Goal: Information Seeking & Learning: Learn about a topic

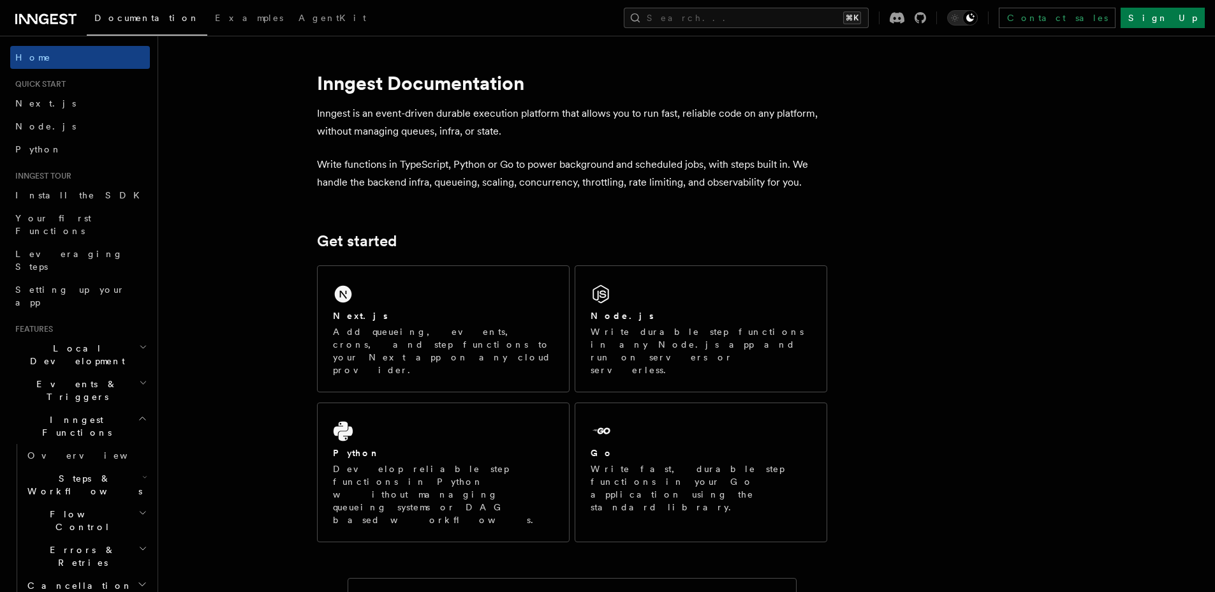
click at [113, 467] on h2 "Steps & Workflows" at bounding box center [86, 485] width 128 height 36
click at [94, 532] on span "Function steps" at bounding box center [89, 537] width 98 height 10
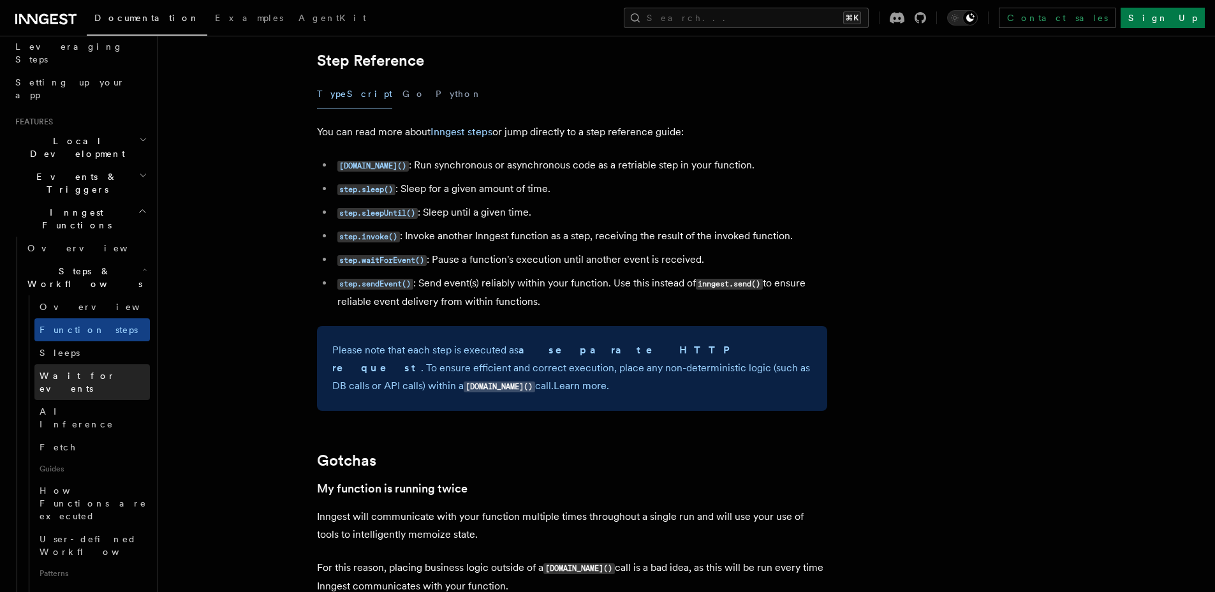
scroll to position [444, 0]
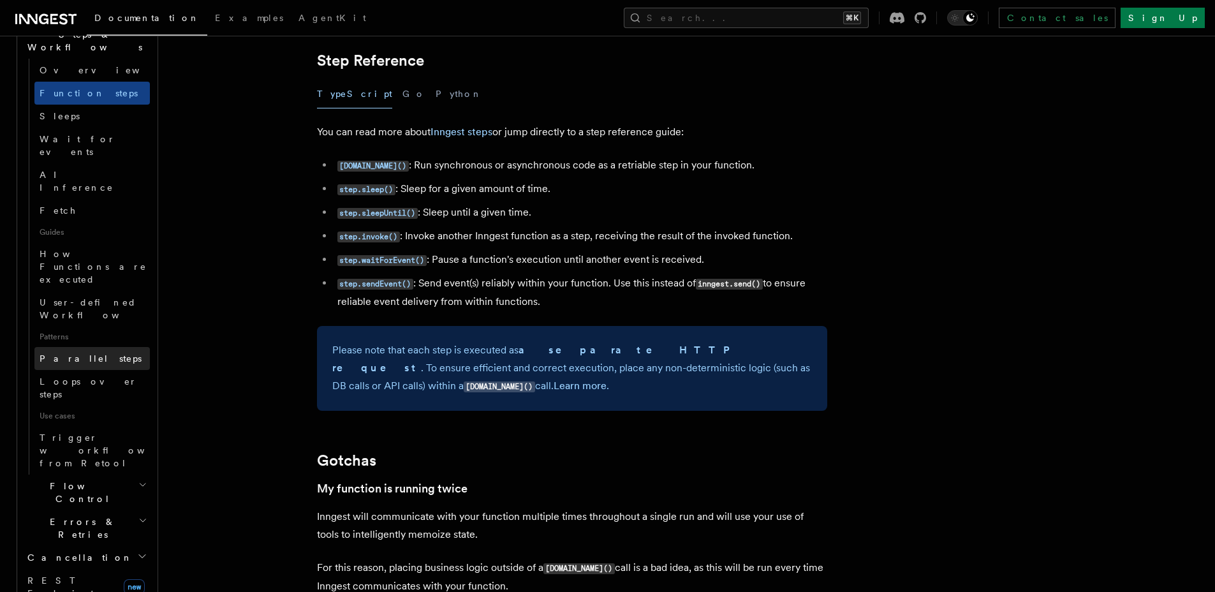
click at [77, 352] on span "Parallel steps" at bounding box center [91, 358] width 102 height 13
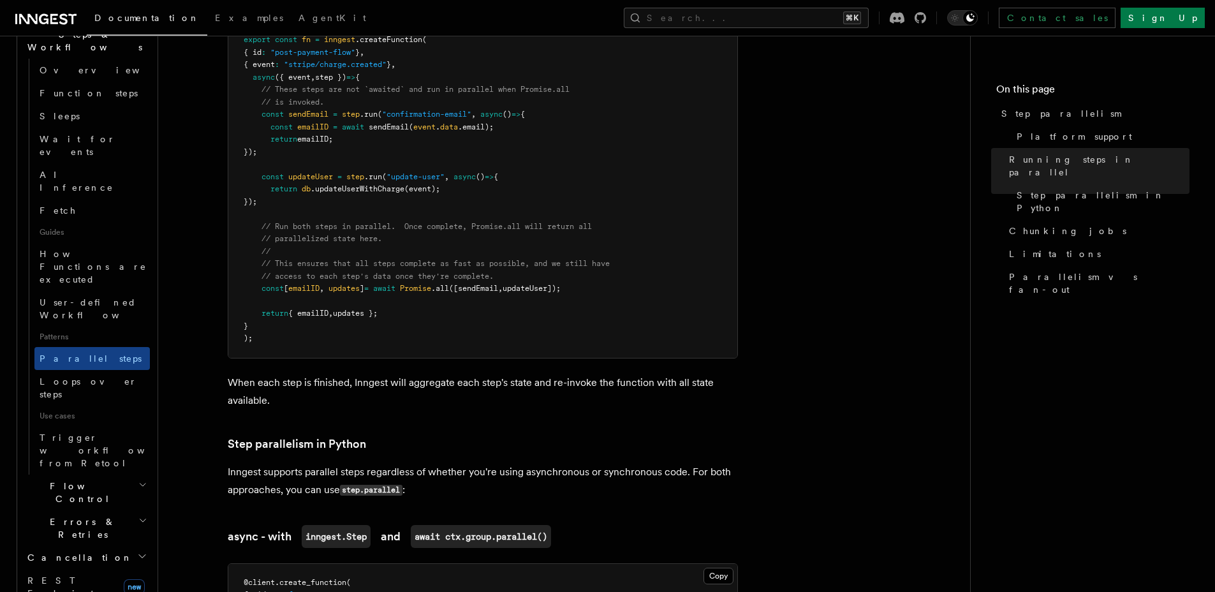
scroll to position [512, 0]
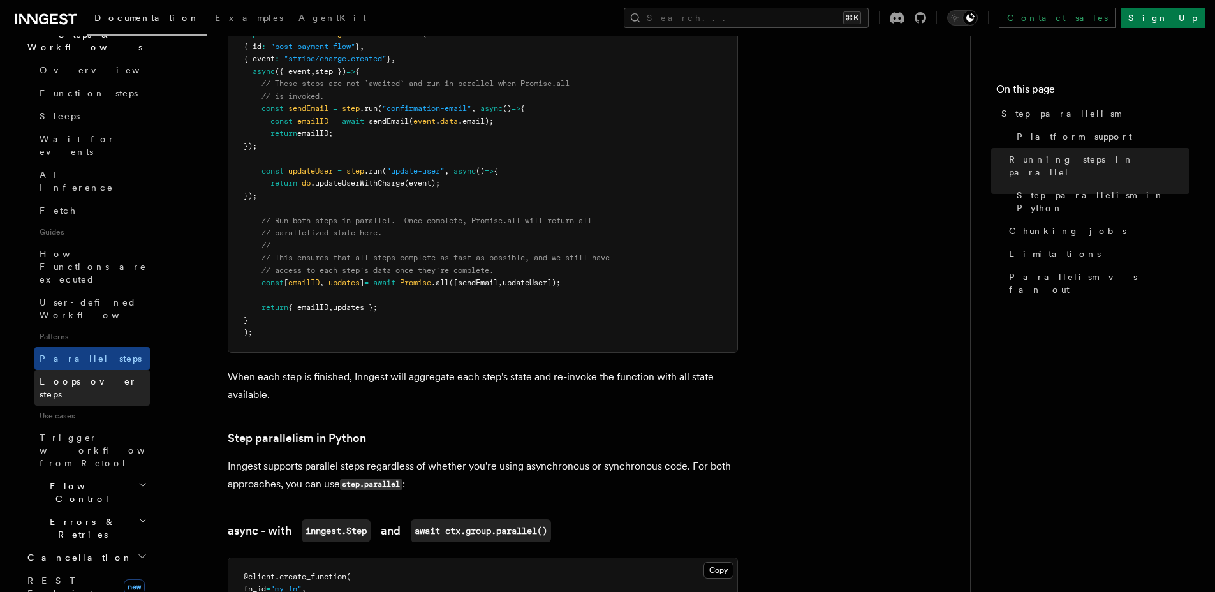
click at [85, 376] on span "Loops over steps" at bounding box center [89, 387] width 98 height 23
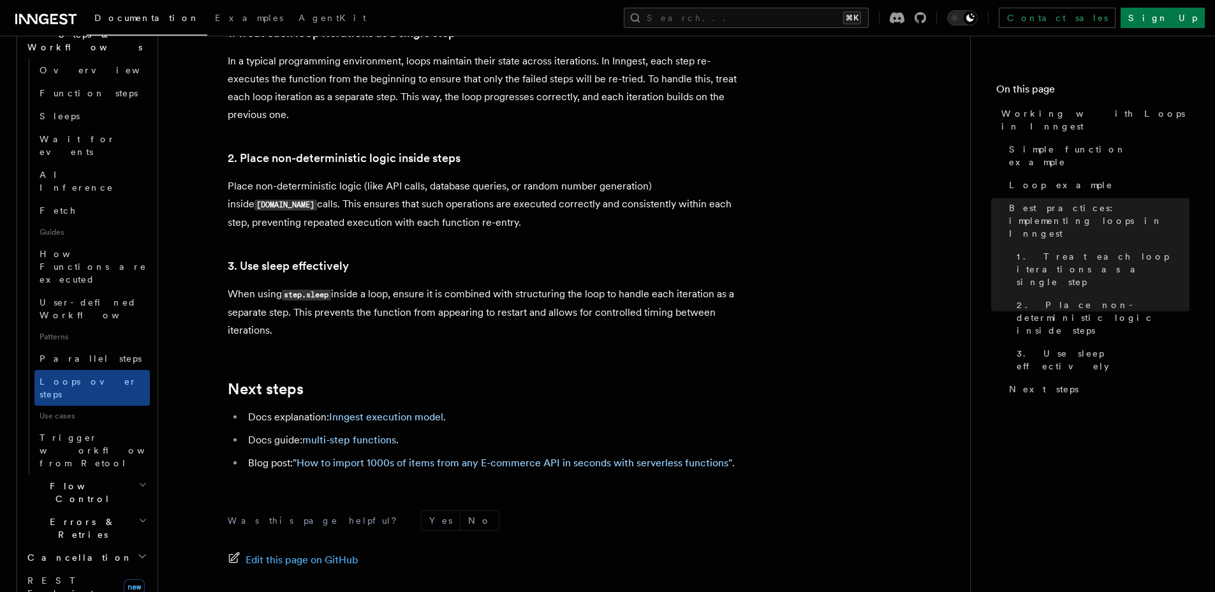
scroll to position [2102, 0]
click at [119, 475] on h2 "Flow Control" at bounding box center [86, 493] width 128 height 36
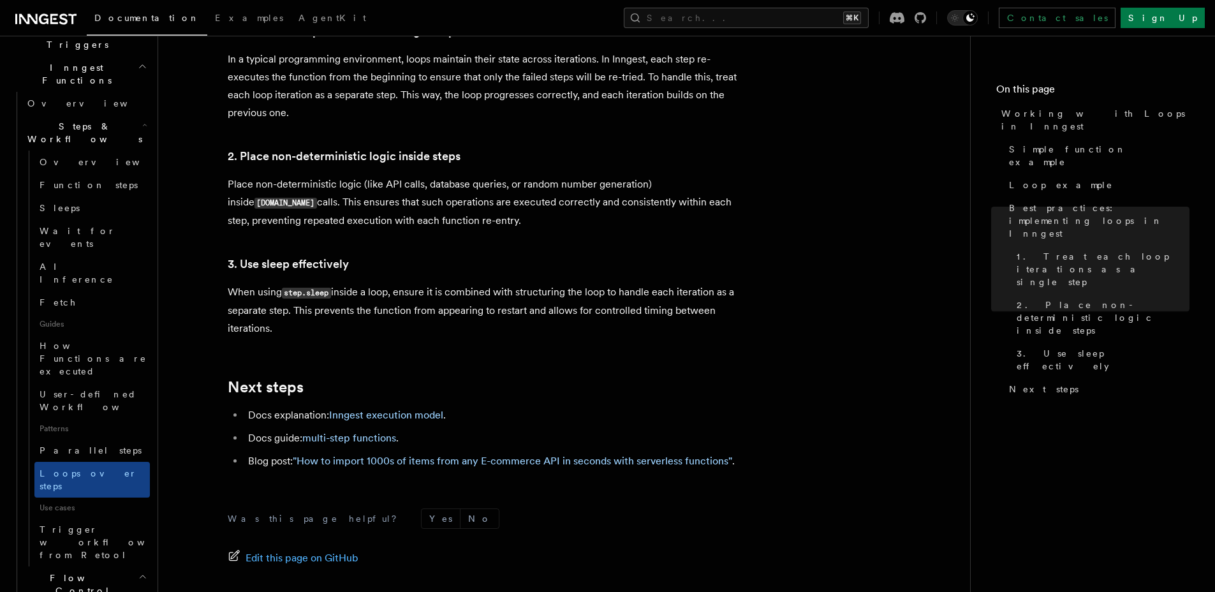
scroll to position [276, 0]
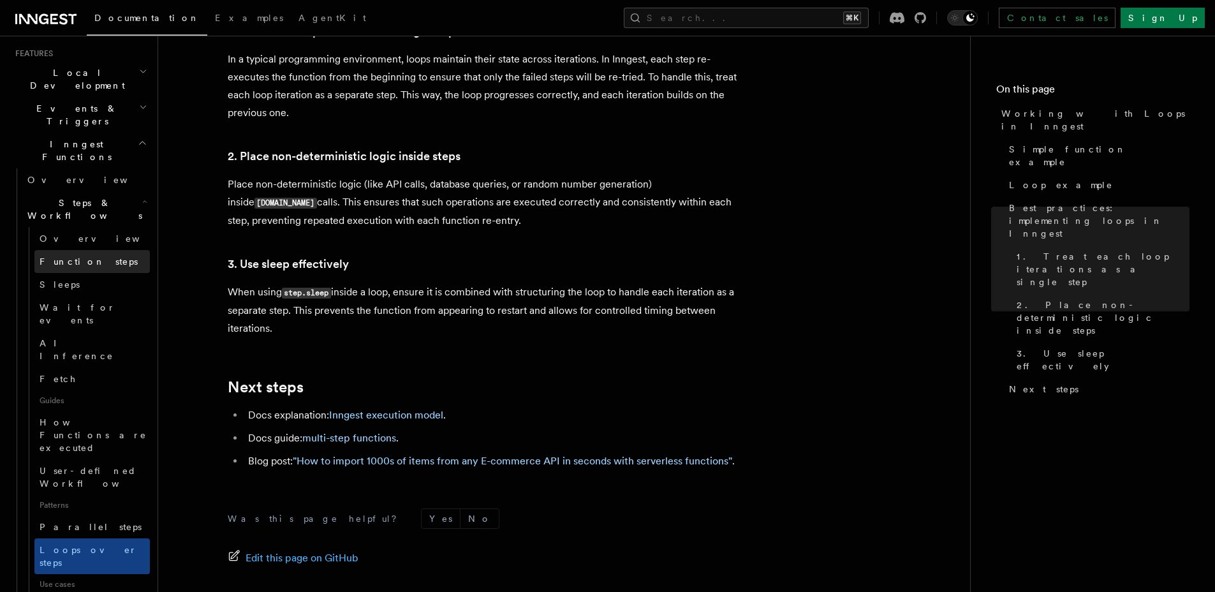
click at [55, 256] on span "Function steps" at bounding box center [89, 261] width 98 height 10
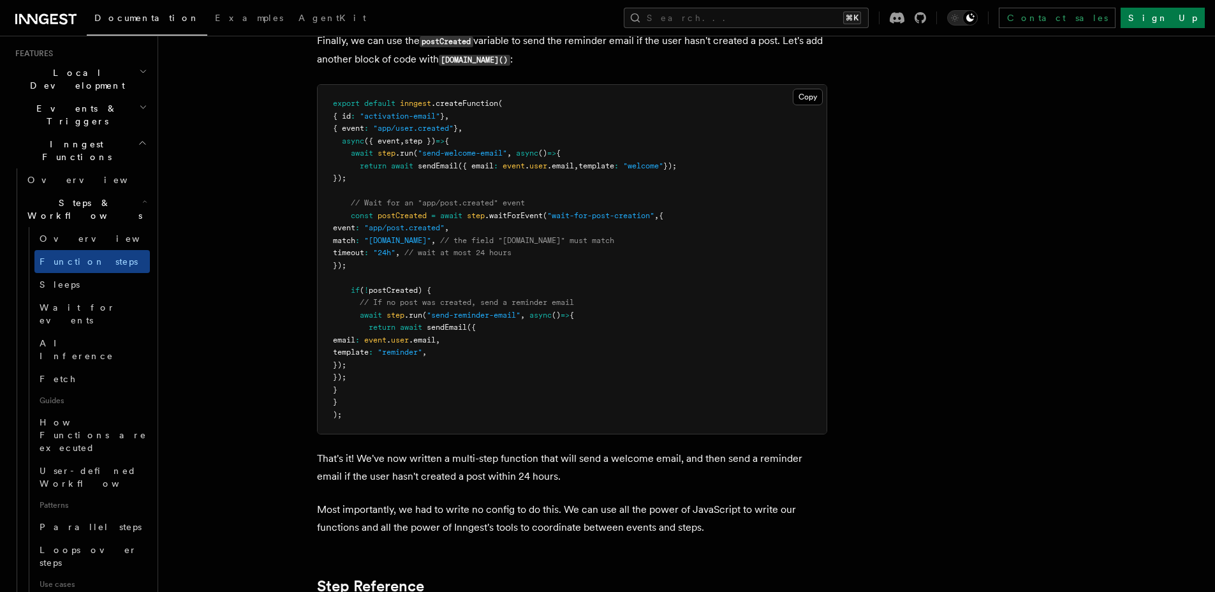
scroll to position [2120, 0]
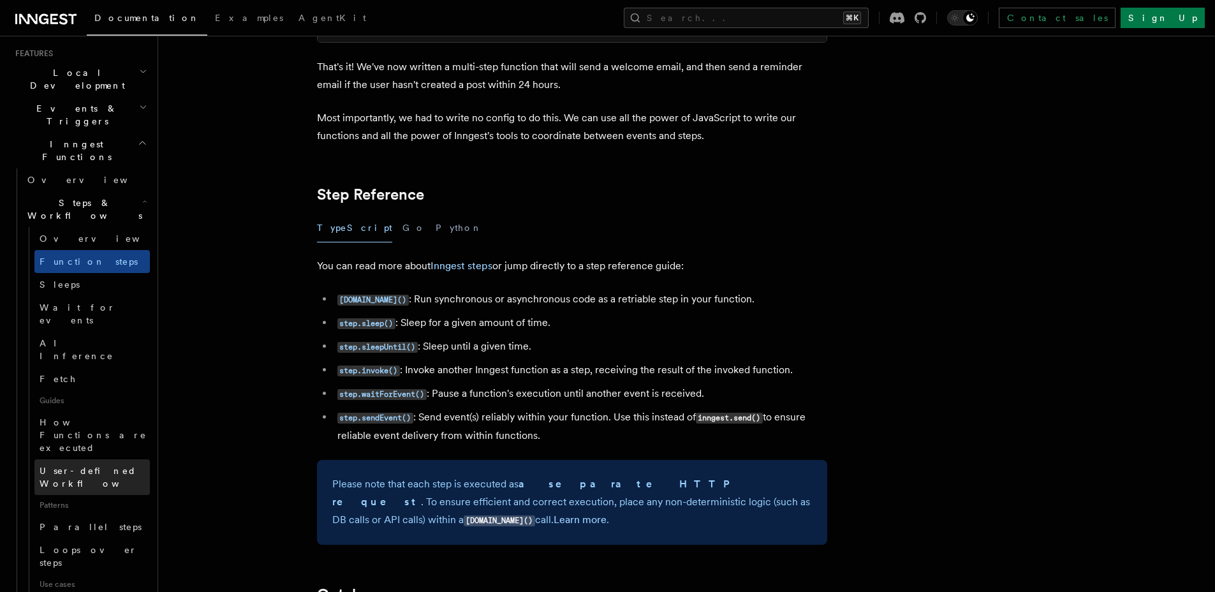
click at [98, 466] on span "User-defined Workflows" at bounding box center [97, 477] width 115 height 23
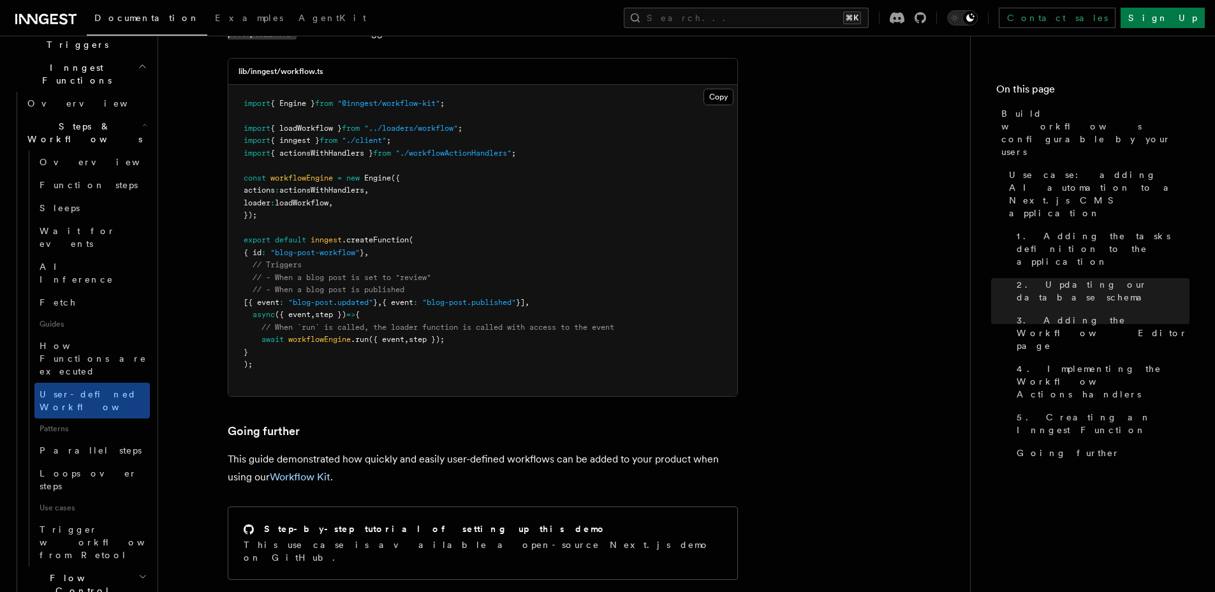
scroll to position [356, 0]
click at [138, 568] on icon "button" at bounding box center [142, 573] width 9 height 10
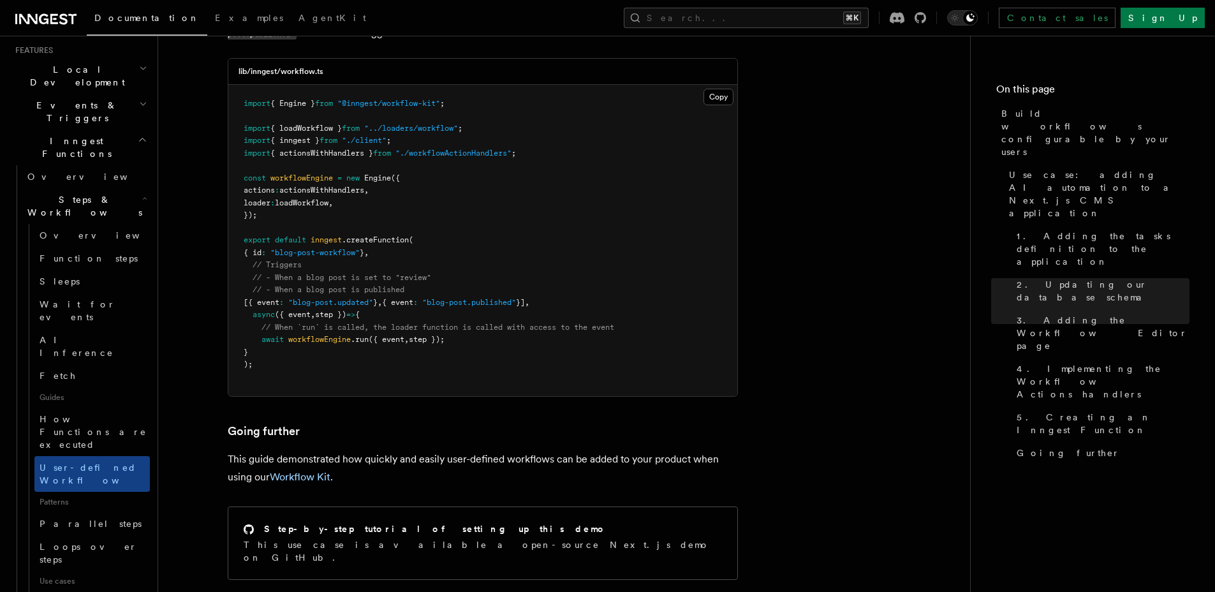
scroll to position [230, 0]
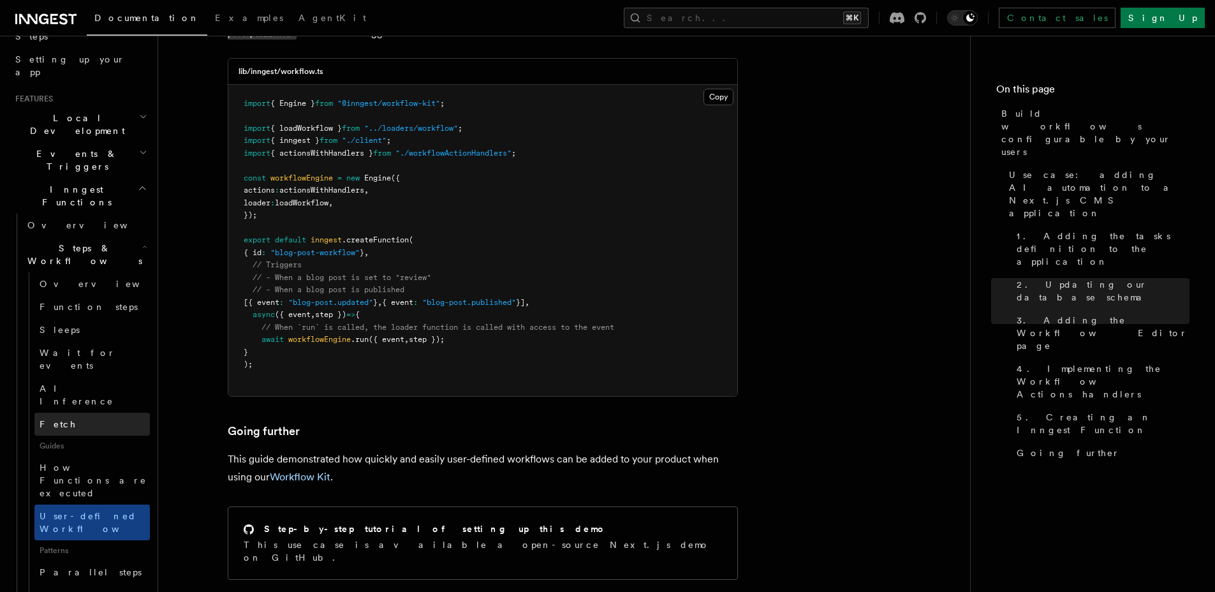
click at [94, 413] on link "Fetch" at bounding box center [91, 424] width 115 height 23
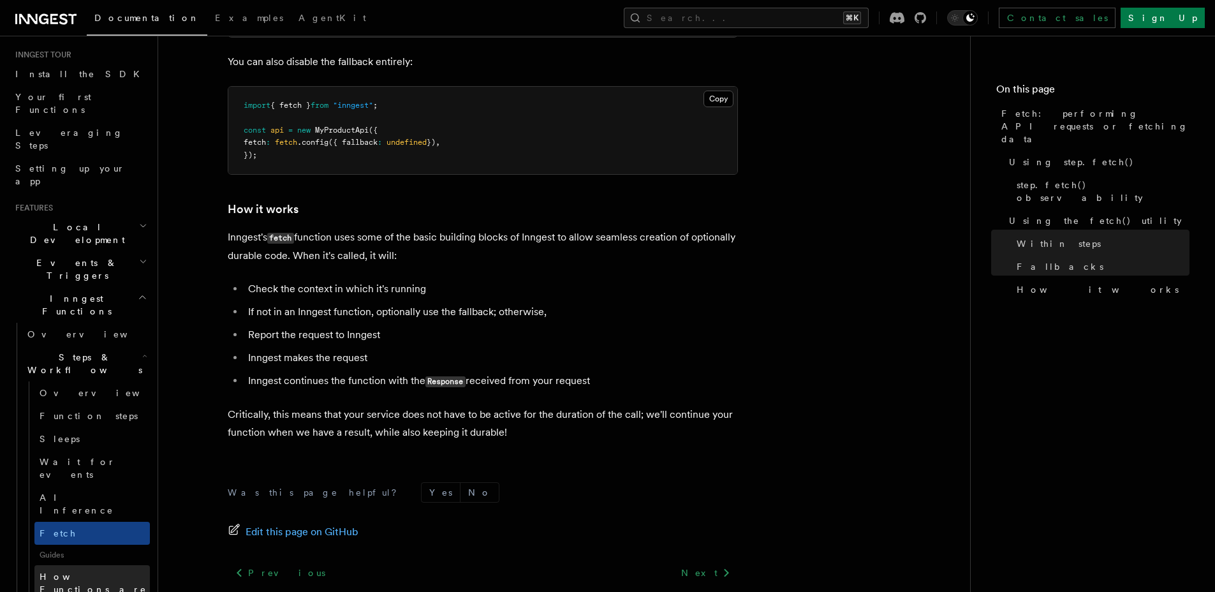
scroll to position [94, 0]
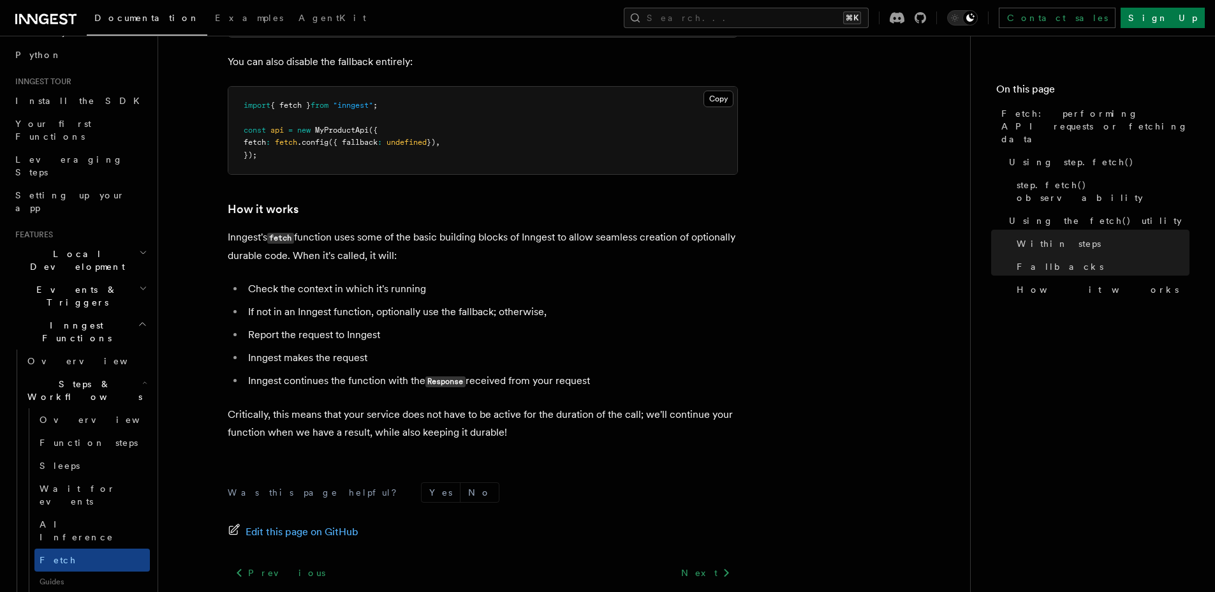
click at [139, 283] on icon "button" at bounding box center [143, 288] width 8 height 10
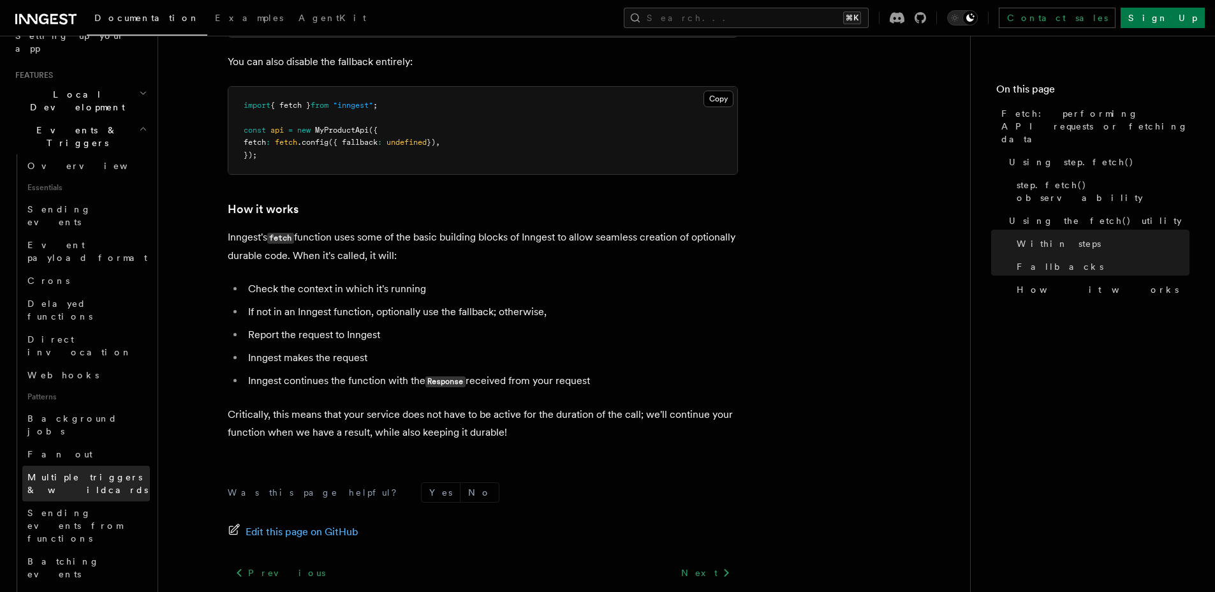
scroll to position [260, 0]
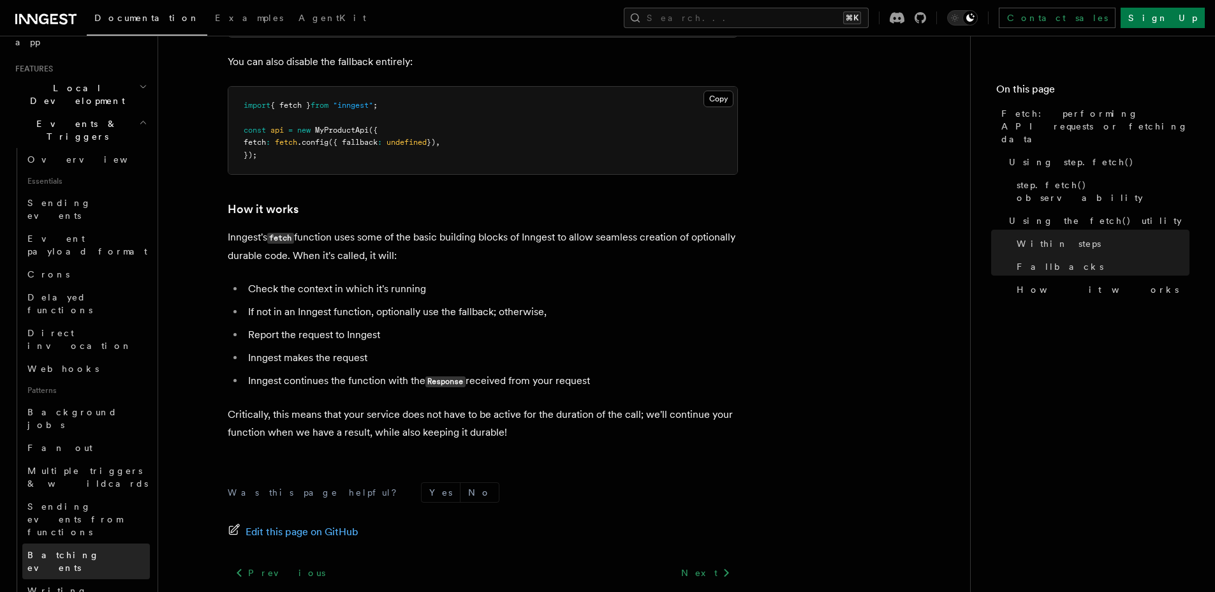
click at [65, 550] on span "Batching events" at bounding box center [63, 561] width 72 height 23
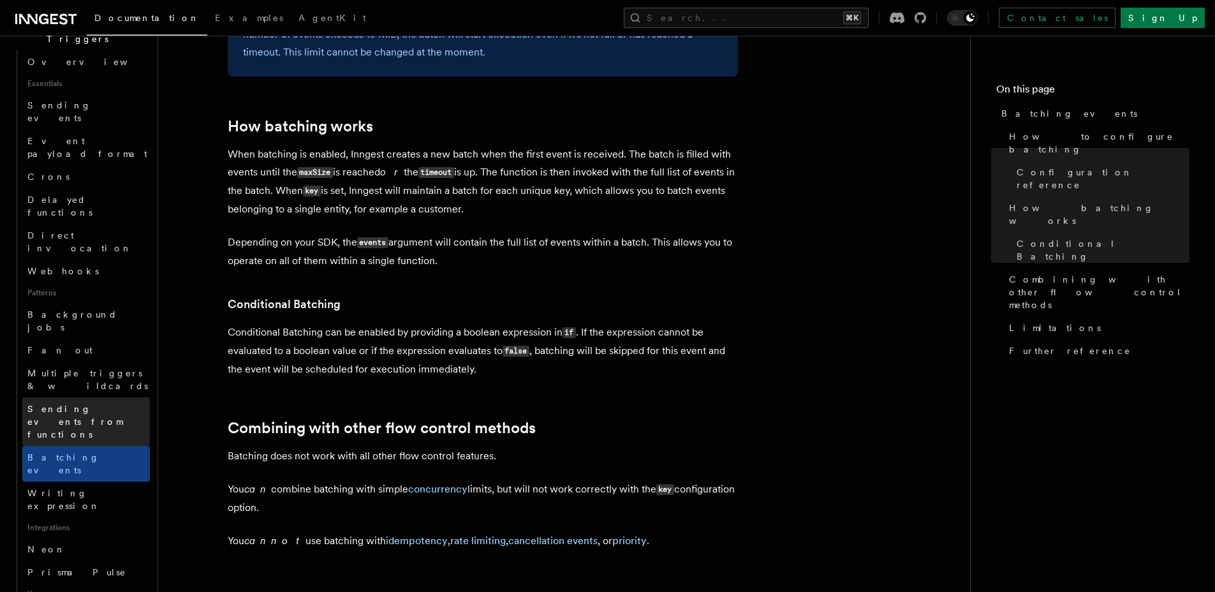
scroll to position [346, 0]
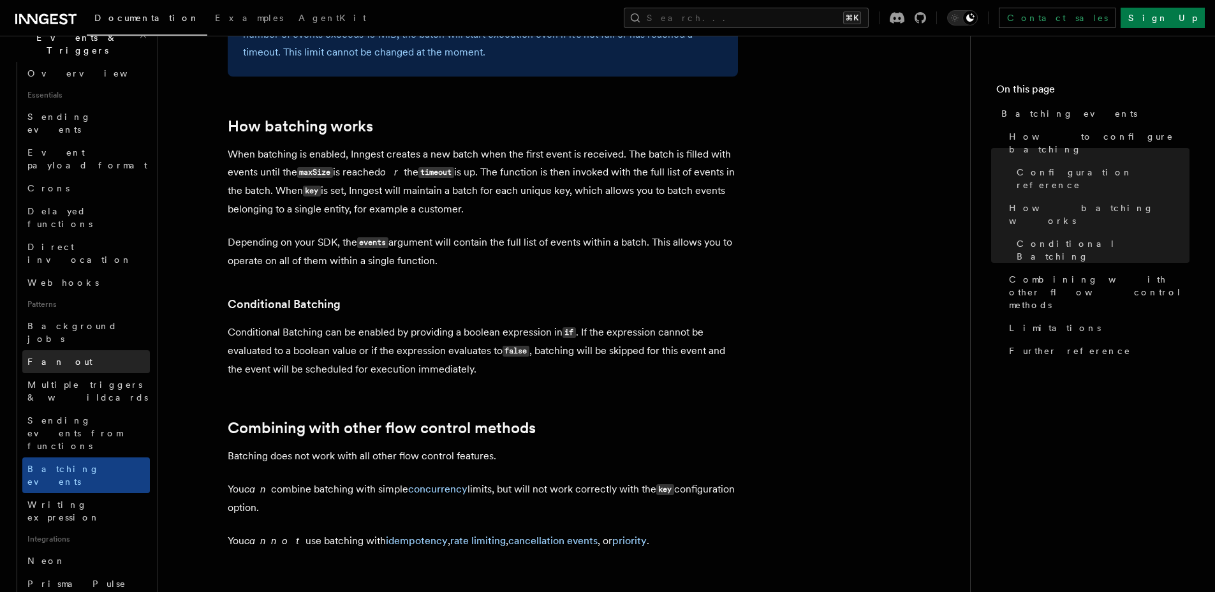
click at [47, 357] on span "Fan out" at bounding box center [59, 362] width 65 height 10
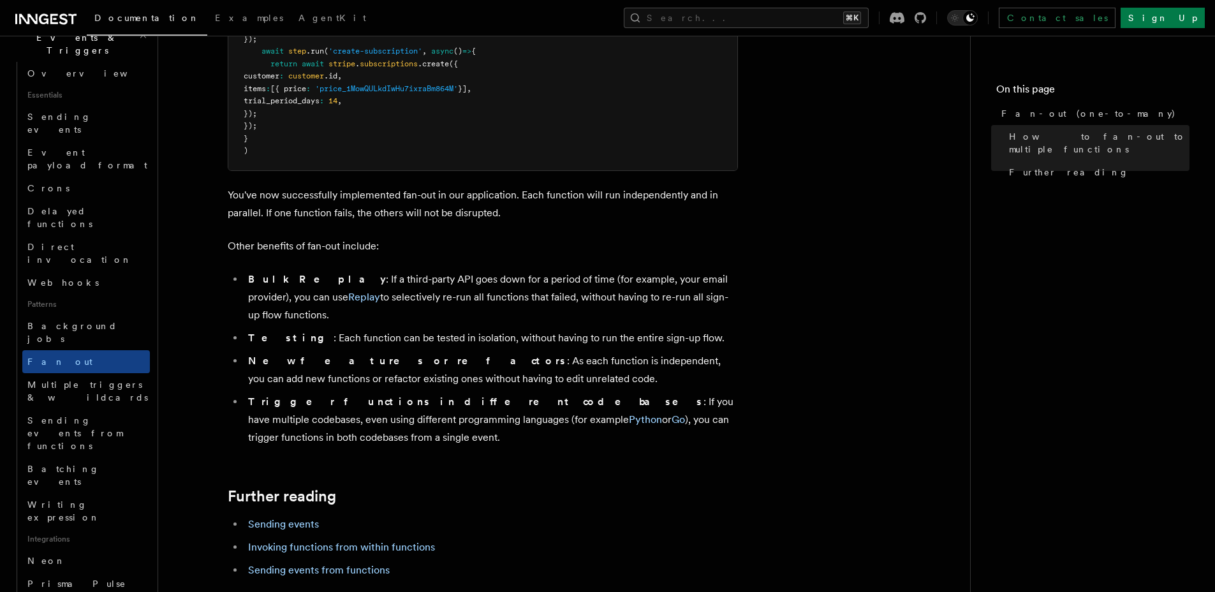
scroll to position [1648, 0]
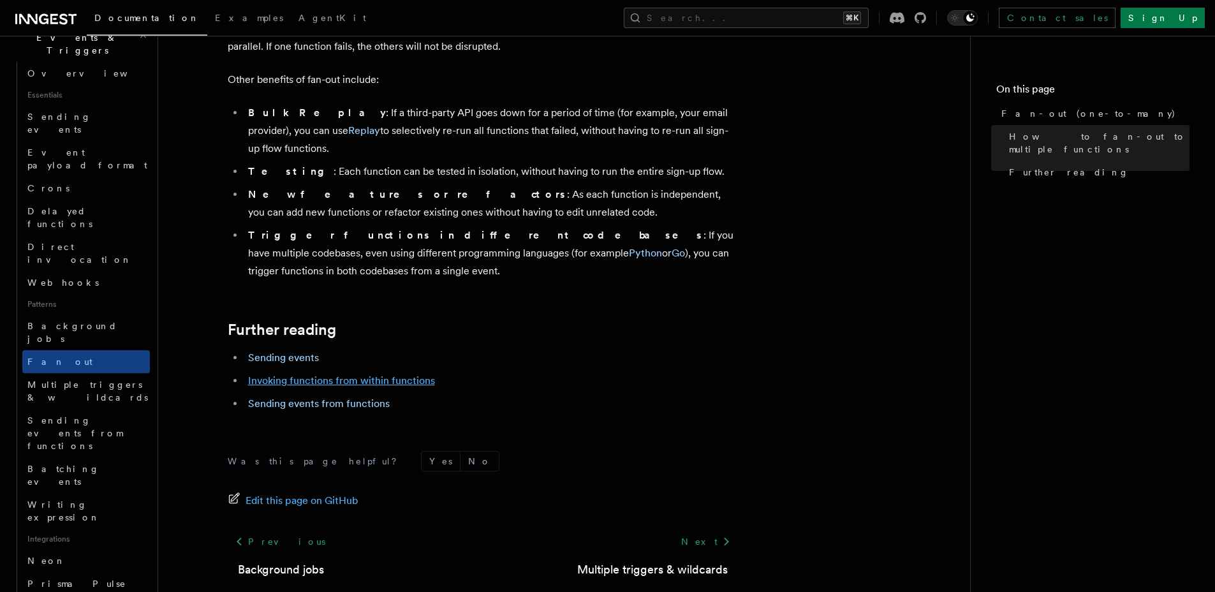
click at [323, 374] on link "Invoking functions from within functions" at bounding box center [341, 380] width 187 height 12
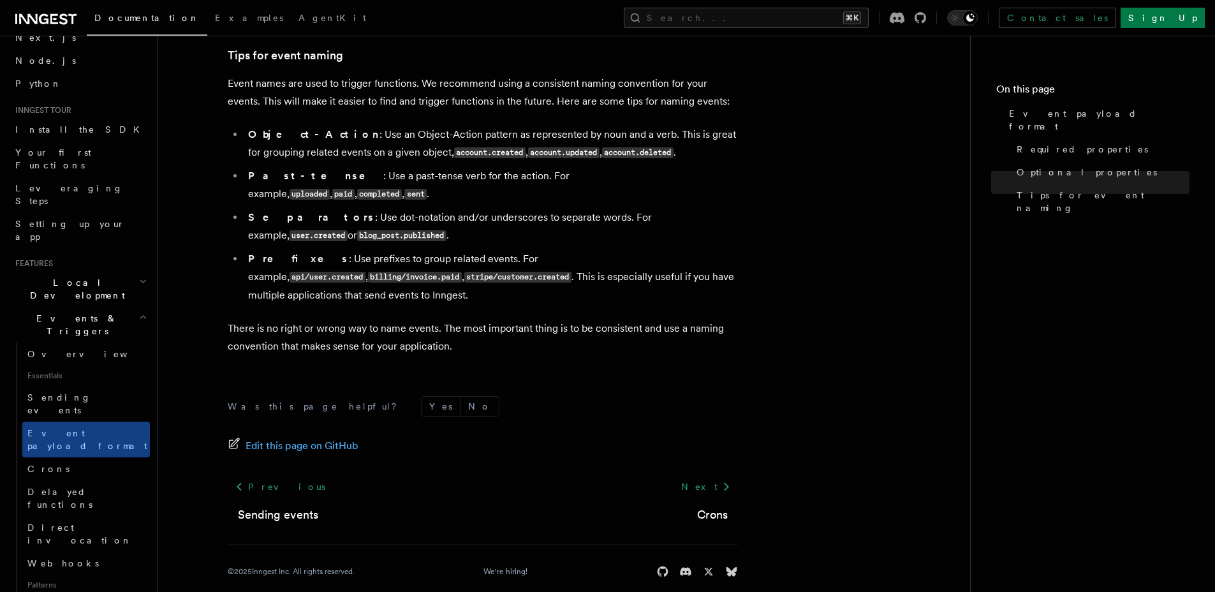
scroll to position [138, 0]
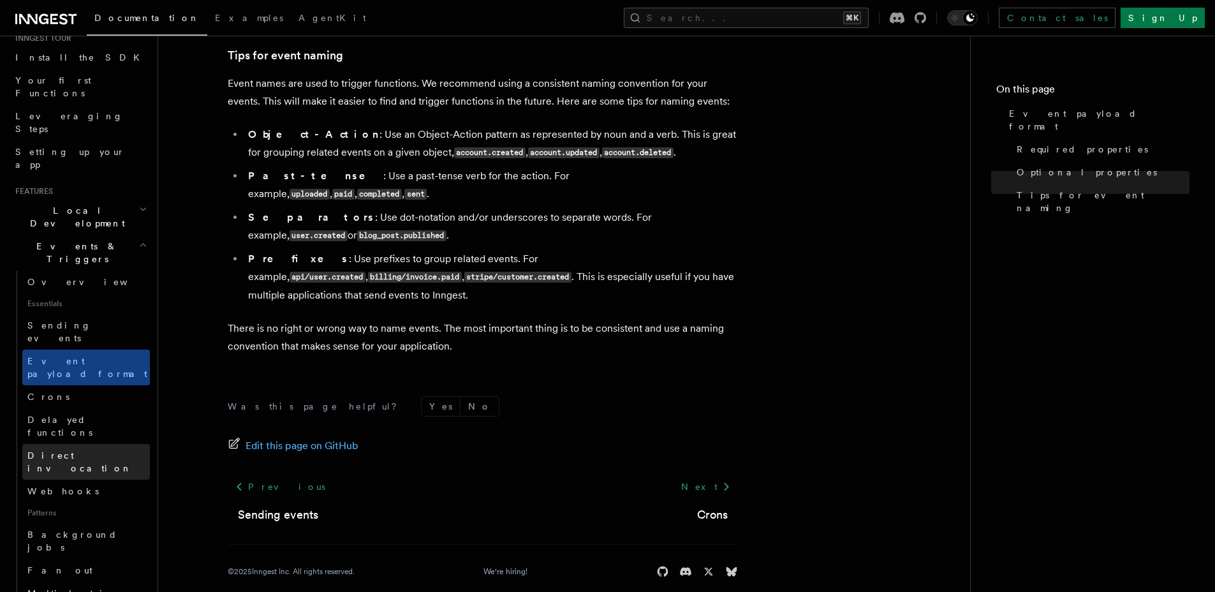
click at [77, 450] on span "Direct invocation" at bounding box center [79, 461] width 105 height 23
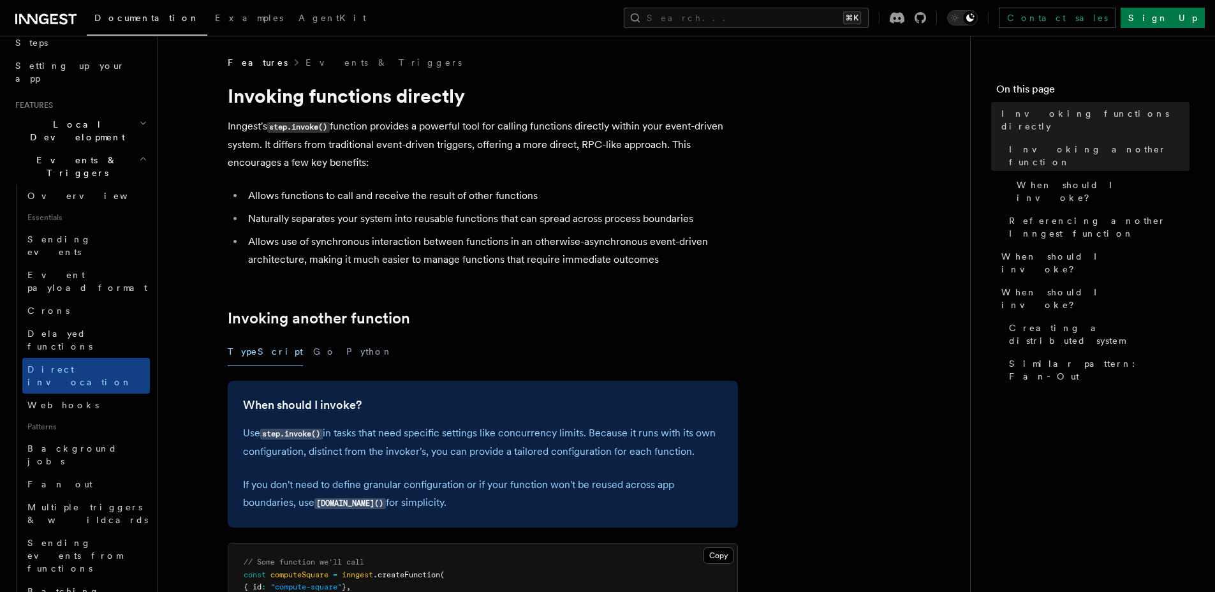
scroll to position [500, 0]
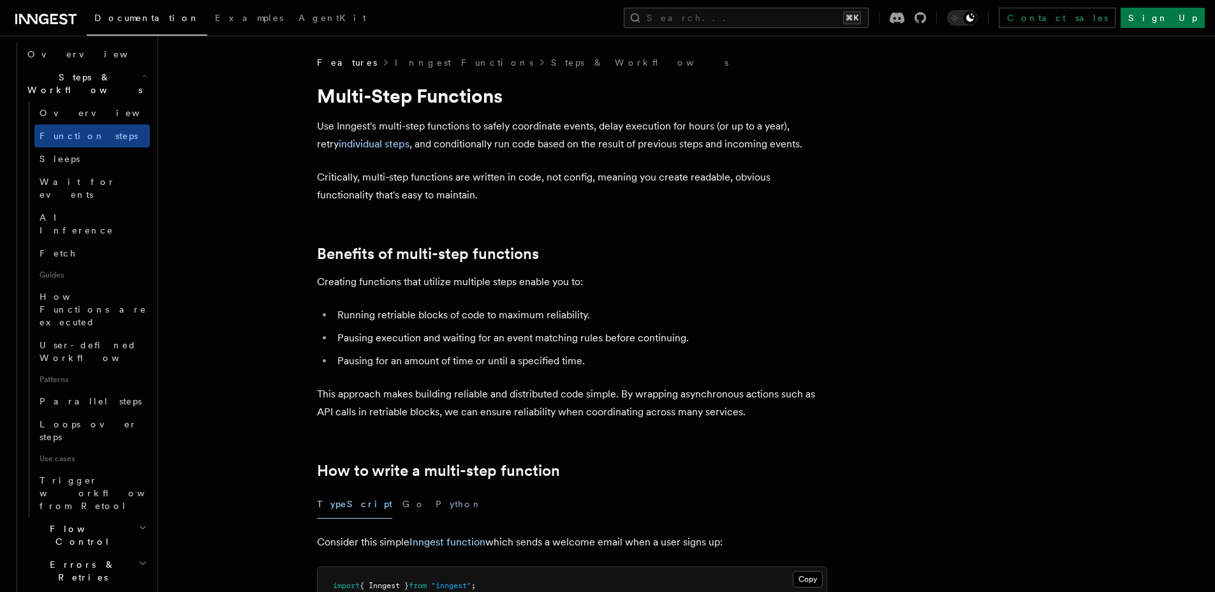
scroll to position [130, 0]
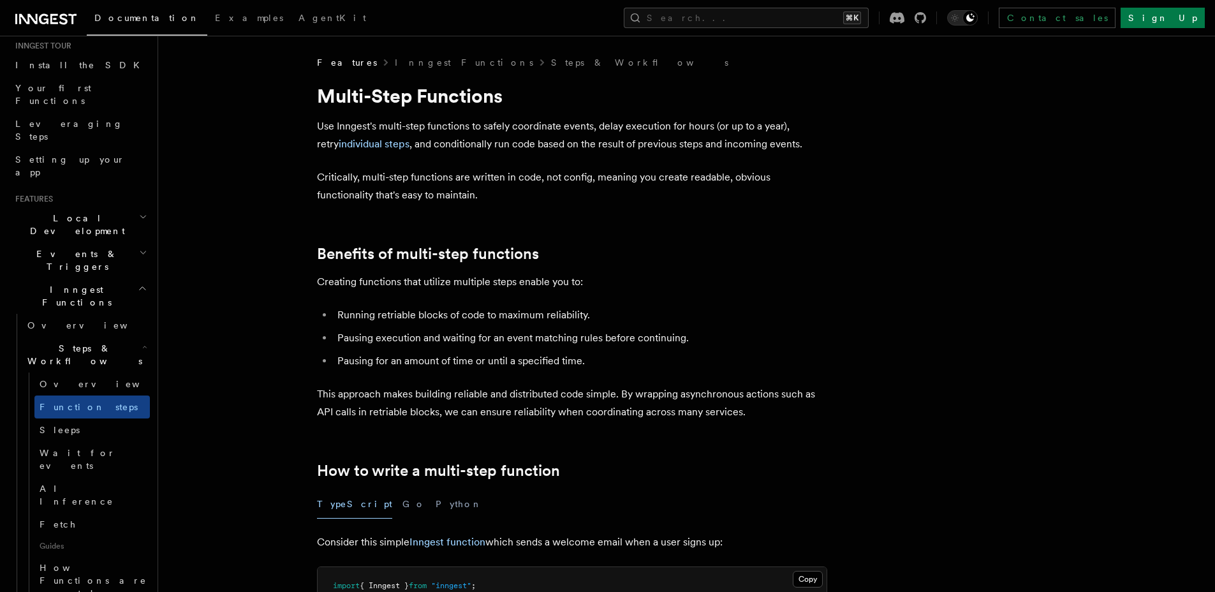
click at [59, 248] on span "Events & Triggers" at bounding box center [74, 261] width 129 height 26
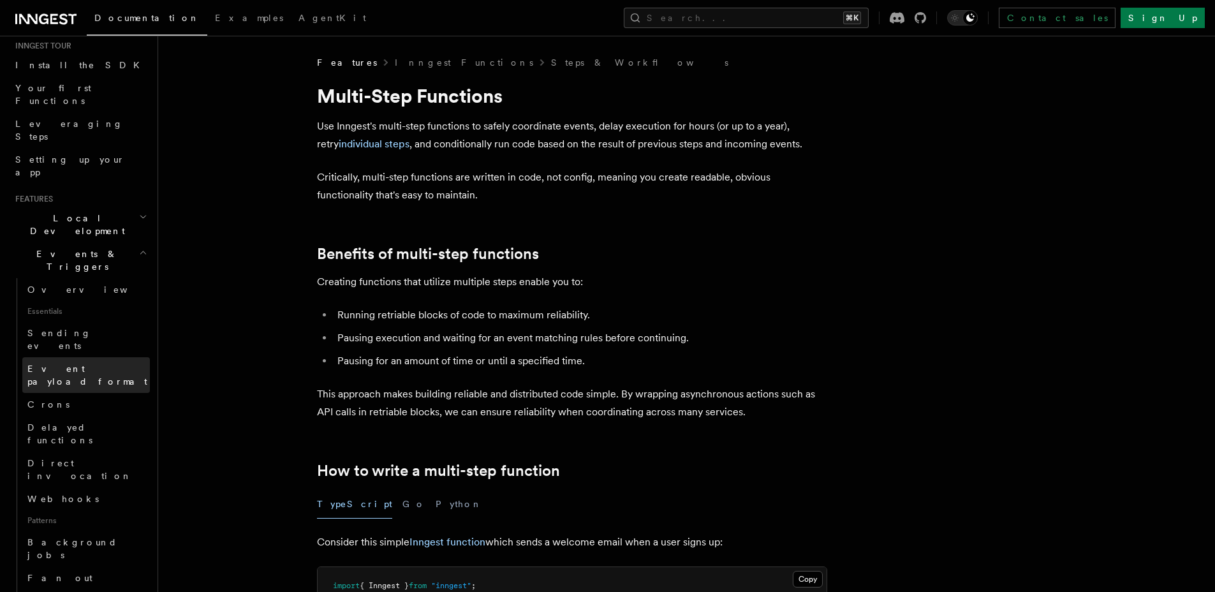
click at [64, 364] on span "Event payload format" at bounding box center [87, 375] width 120 height 23
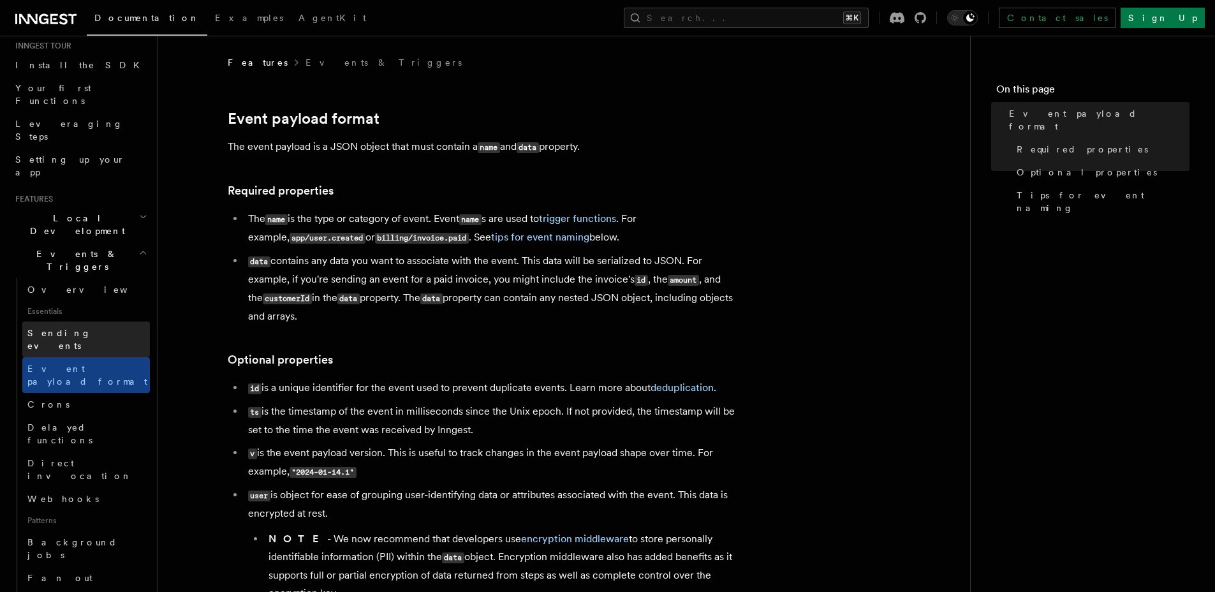
click at [67, 328] on span "Sending events" at bounding box center [59, 339] width 64 height 23
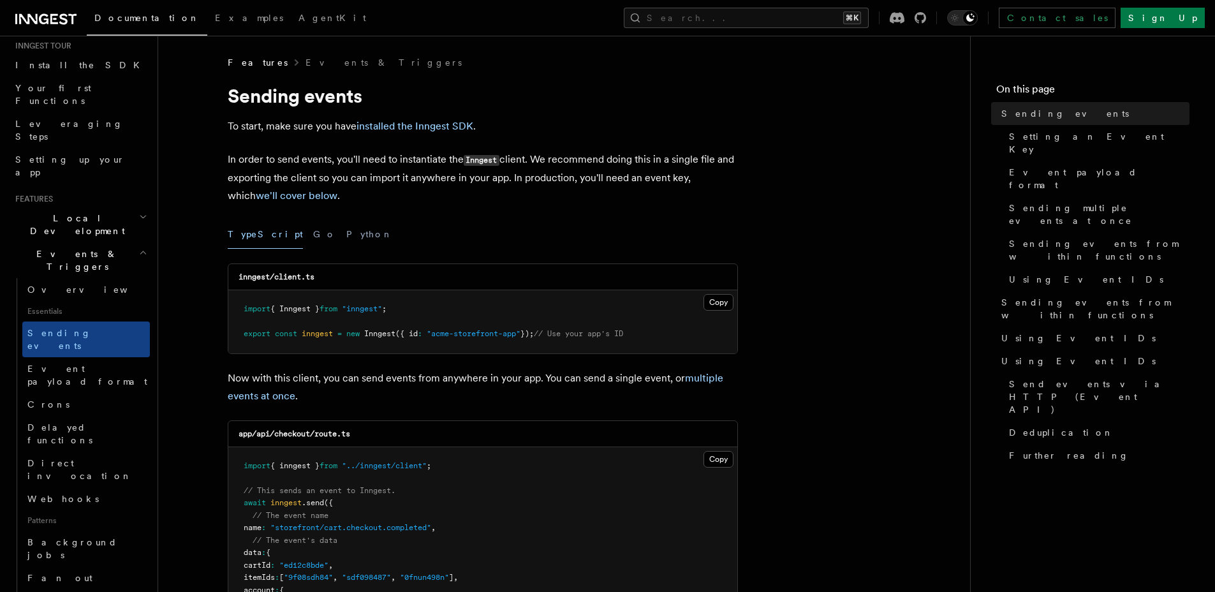
scroll to position [104, 0]
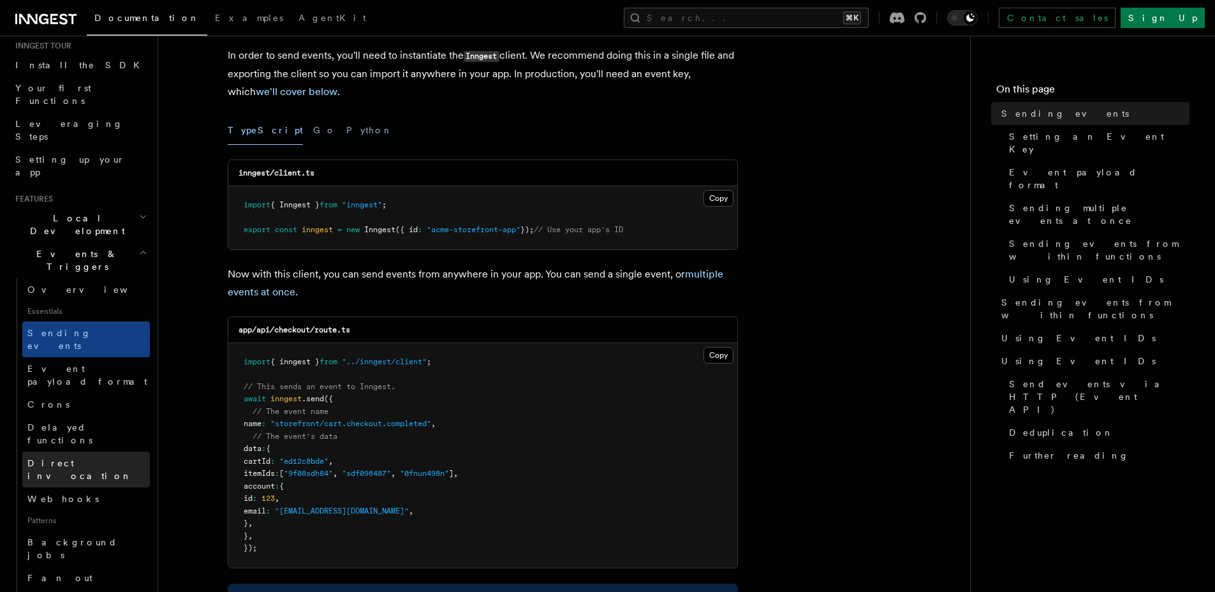
click at [69, 458] on span "Direct invocation" at bounding box center [79, 469] width 105 height 23
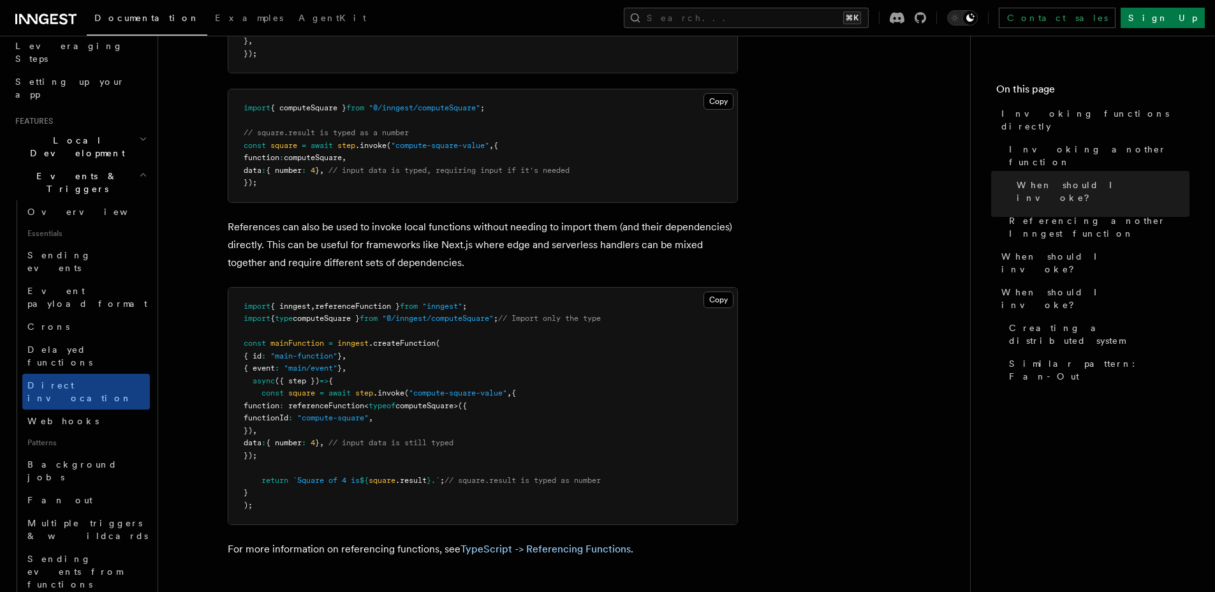
scroll to position [1196, 0]
click at [528, 545] on link "TypeScript -> Referencing Functions" at bounding box center [546, 546] width 170 height 12
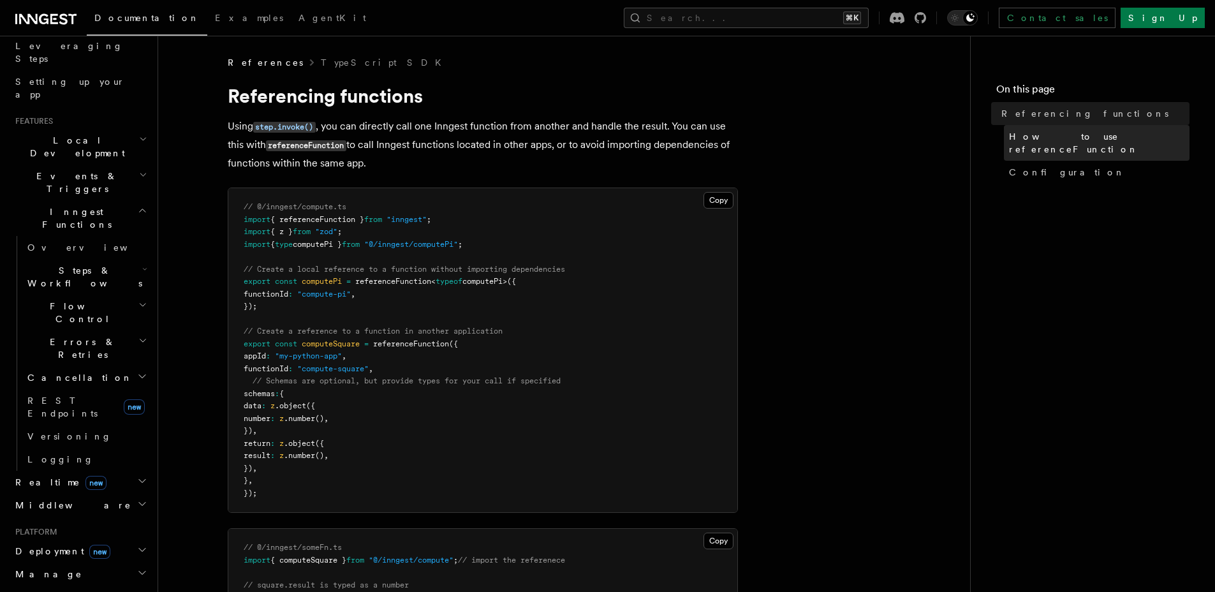
click at [1056, 127] on link "How to use referenceFunction" at bounding box center [1097, 143] width 186 height 36
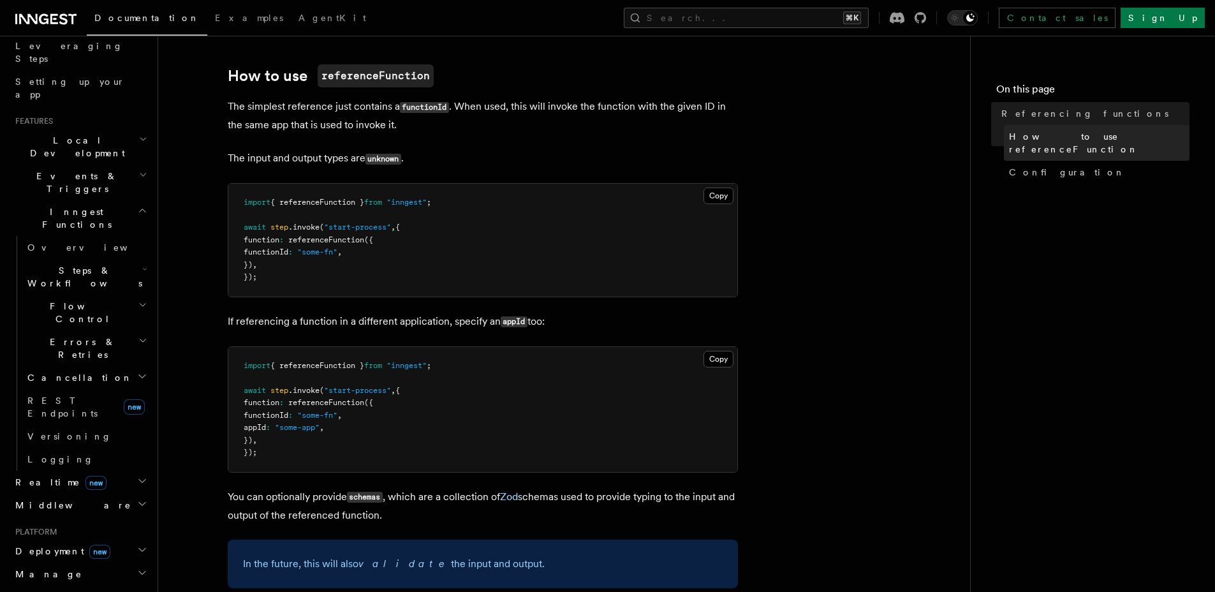
scroll to position [634, 0]
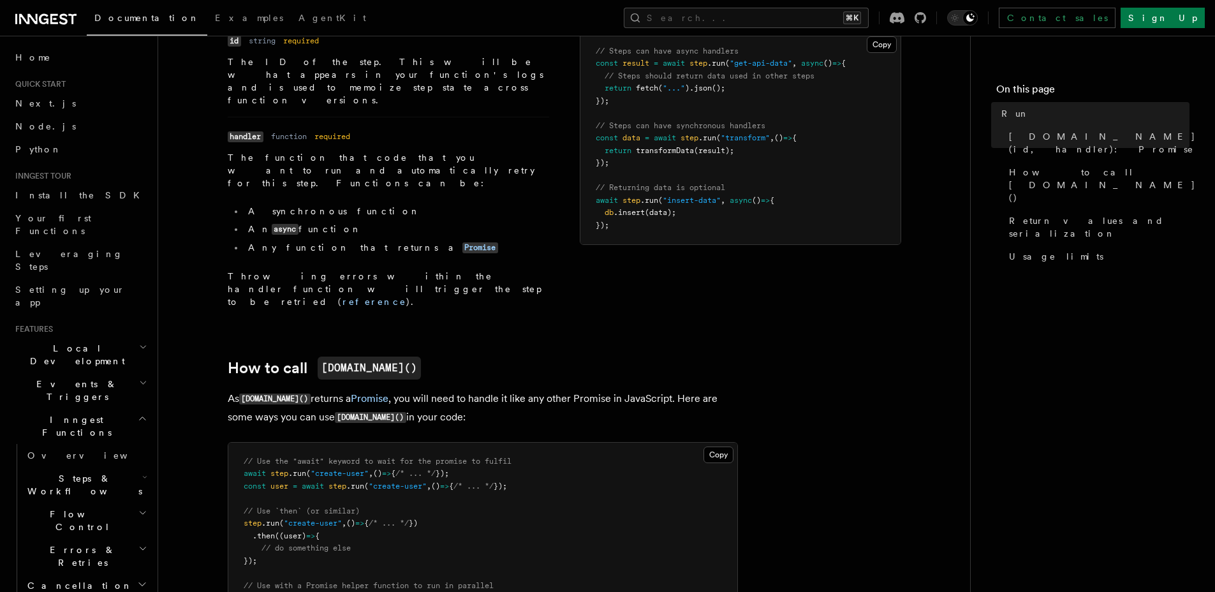
scroll to position [610, 0]
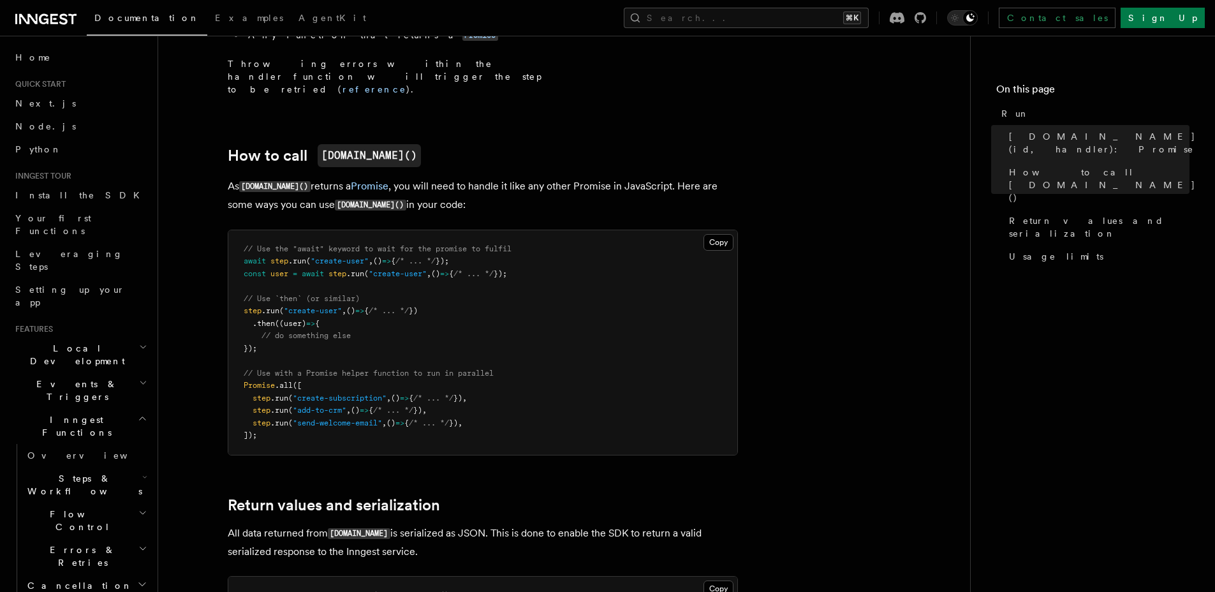
drag, startPoint x: 352, startPoint y: 561, endPoint x: 360, endPoint y: 543, distance: 20.3
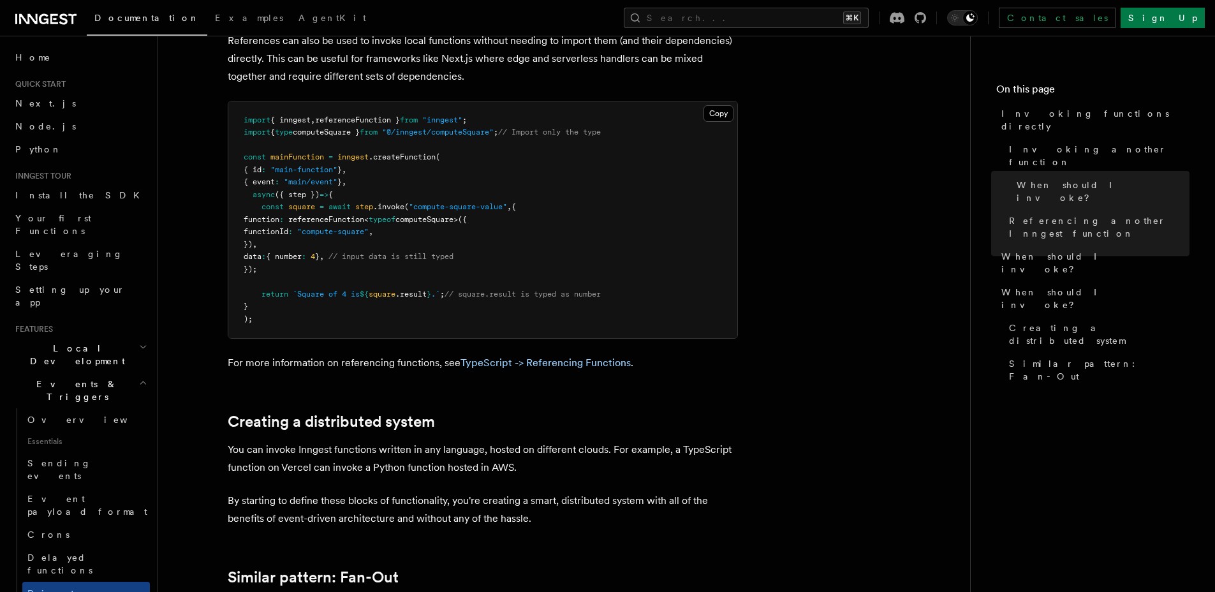
scroll to position [1374, 0]
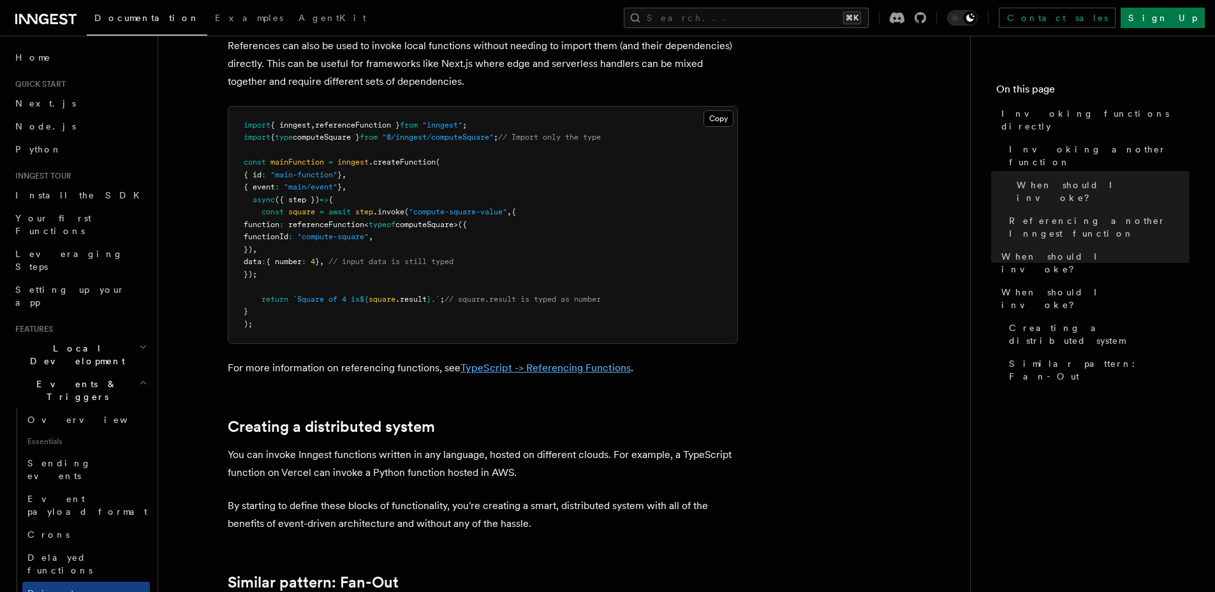
click at [549, 370] on link "TypeScript -> Referencing Functions" at bounding box center [546, 368] width 170 height 12
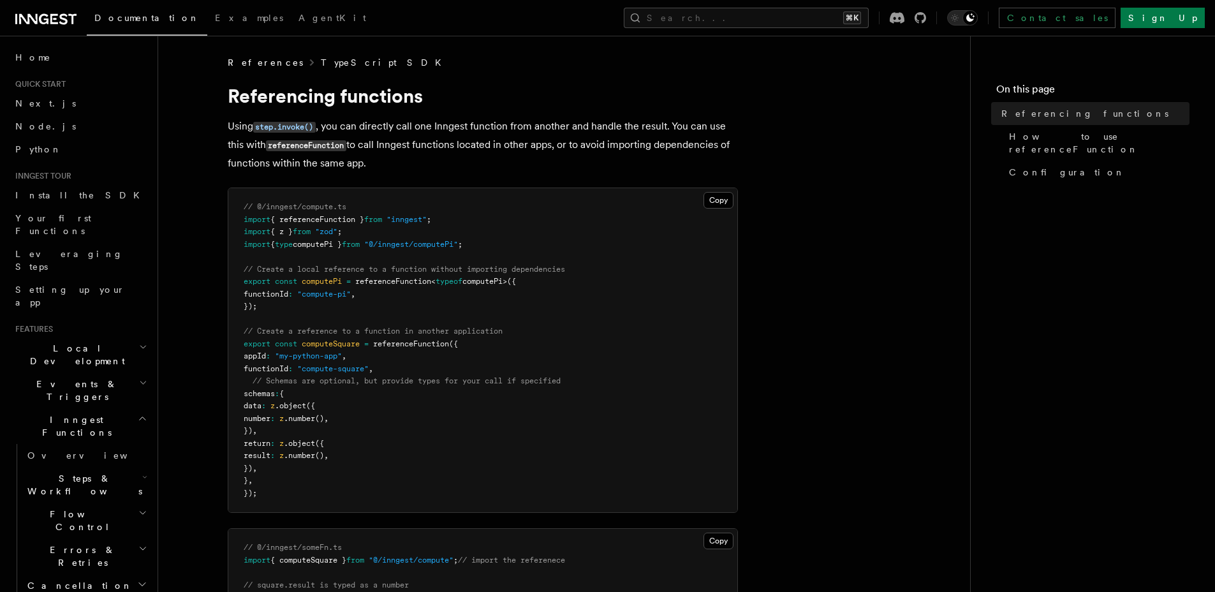
click at [325, 60] on link "TypeScript SDK" at bounding box center [385, 62] width 128 height 13
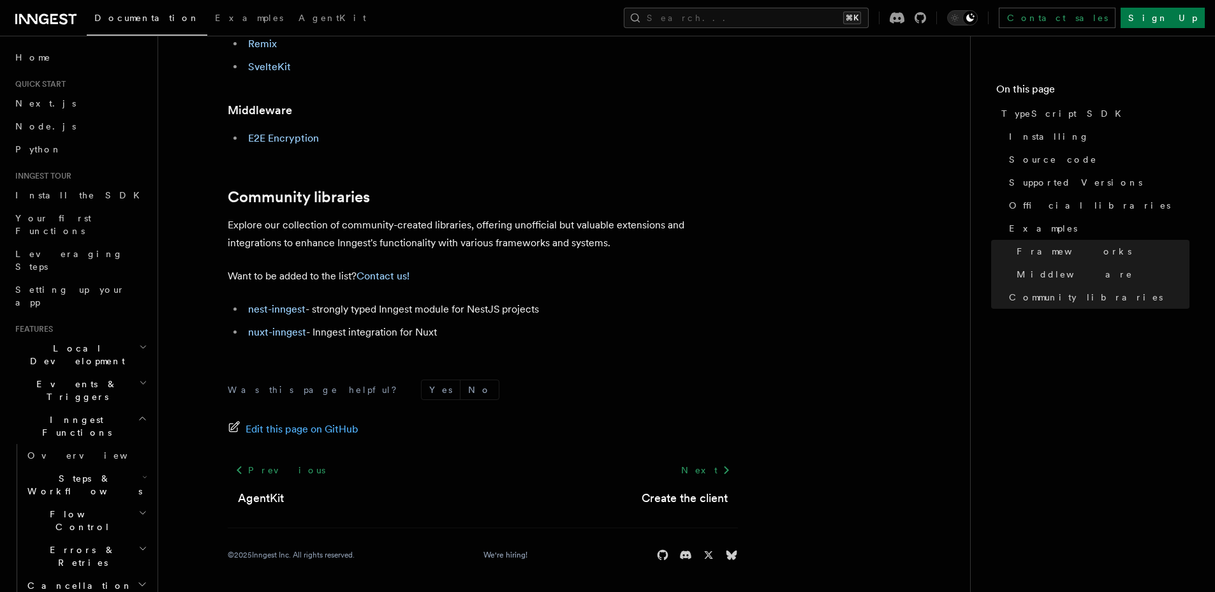
scroll to position [799, 0]
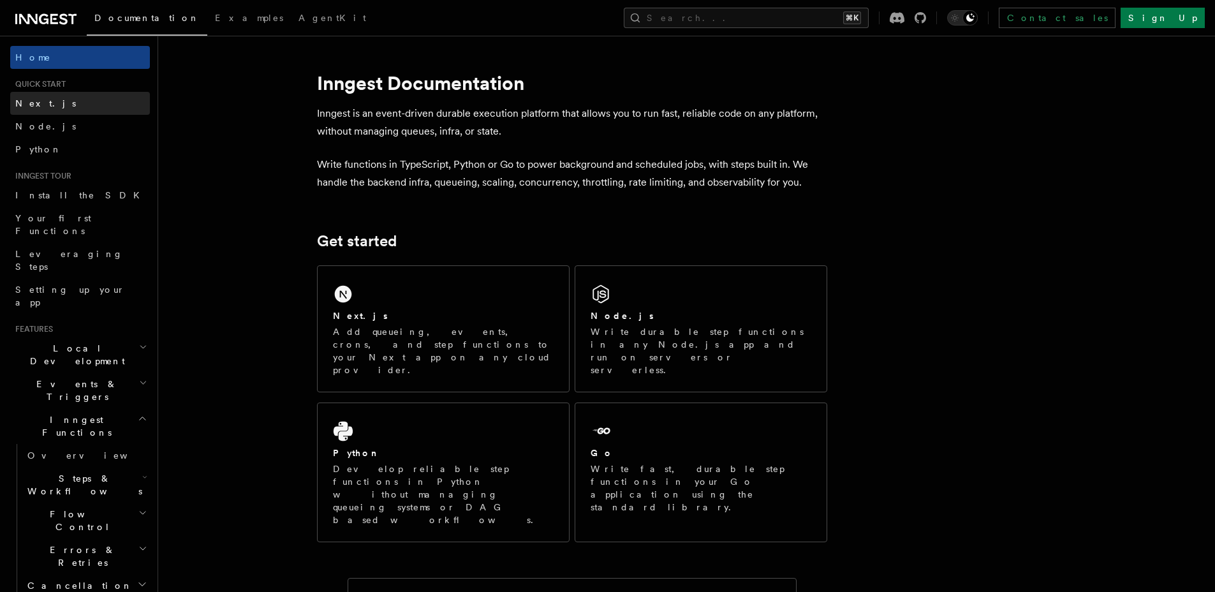
click at [65, 105] on link "Next.js" at bounding box center [80, 103] width 140 height 23
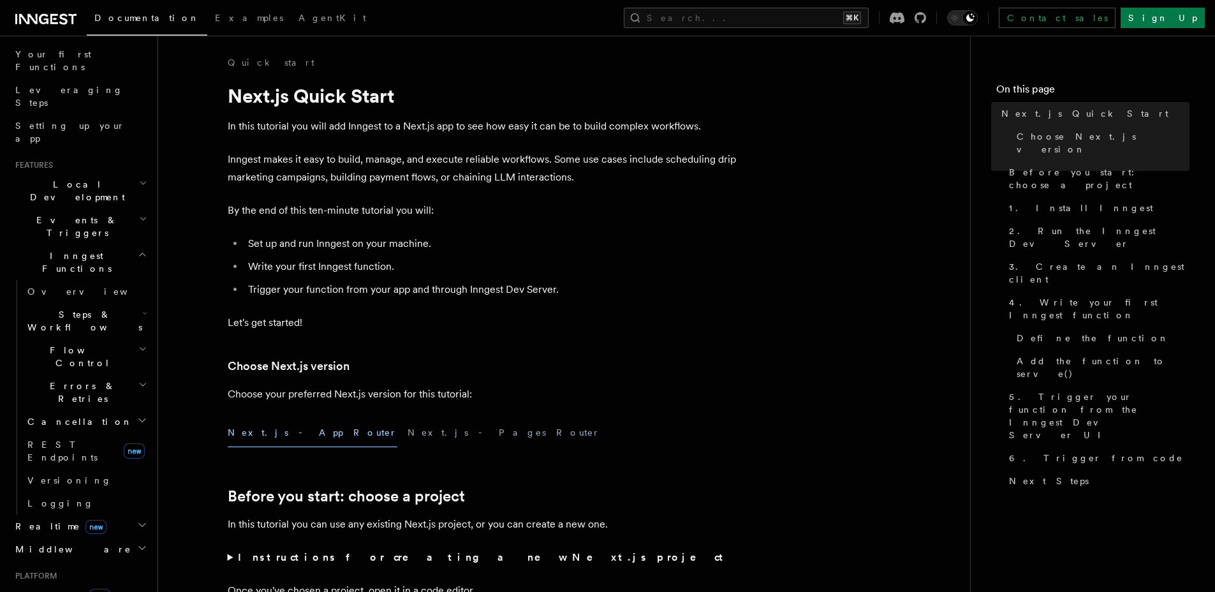
scroll to position [454, 0]
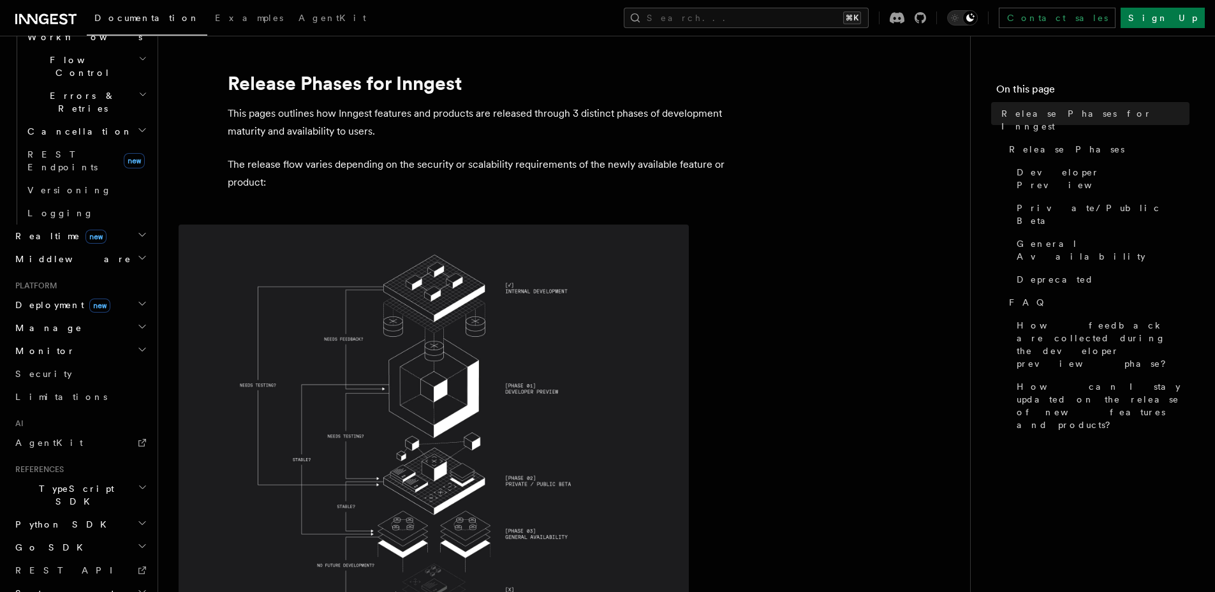
scroll to position [245, 0]
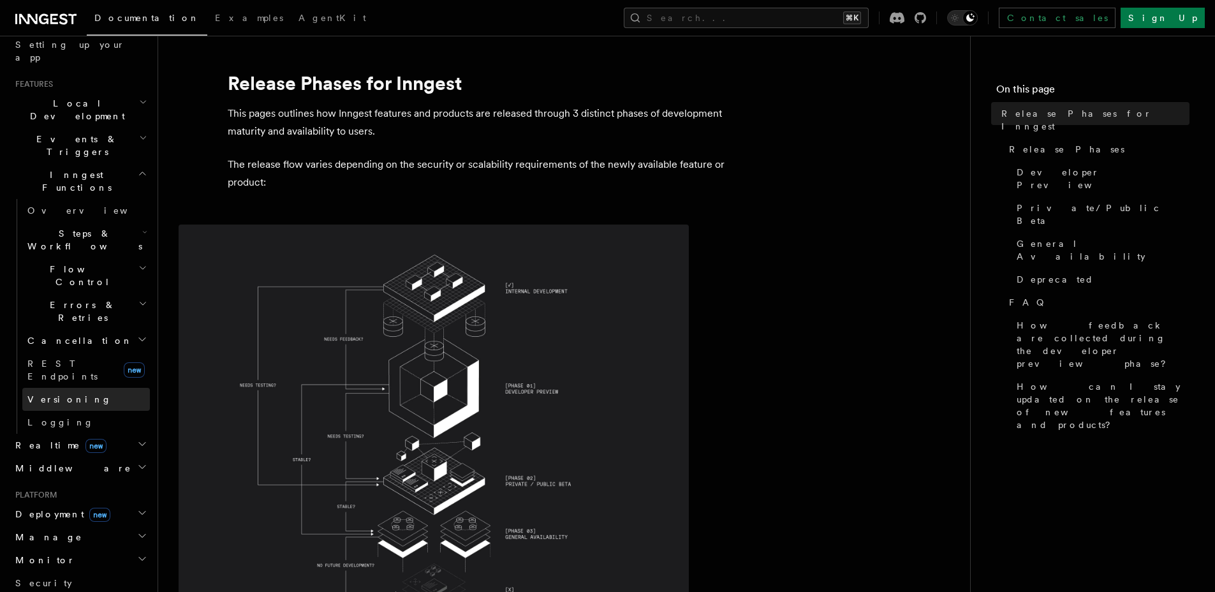
click at [66, 394] on span "Versioning" at bounding box center [69, 399] width 84 height 10
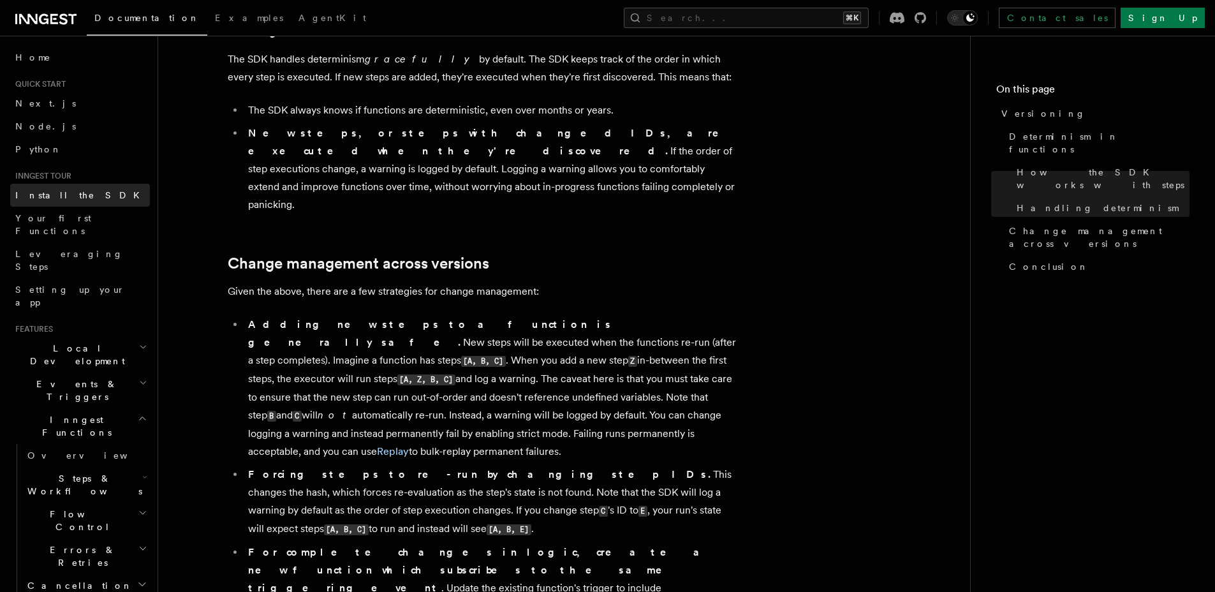
click at [75, 205] on link "Install the SDK" at bounding box center [80, 195] width 140 height 23
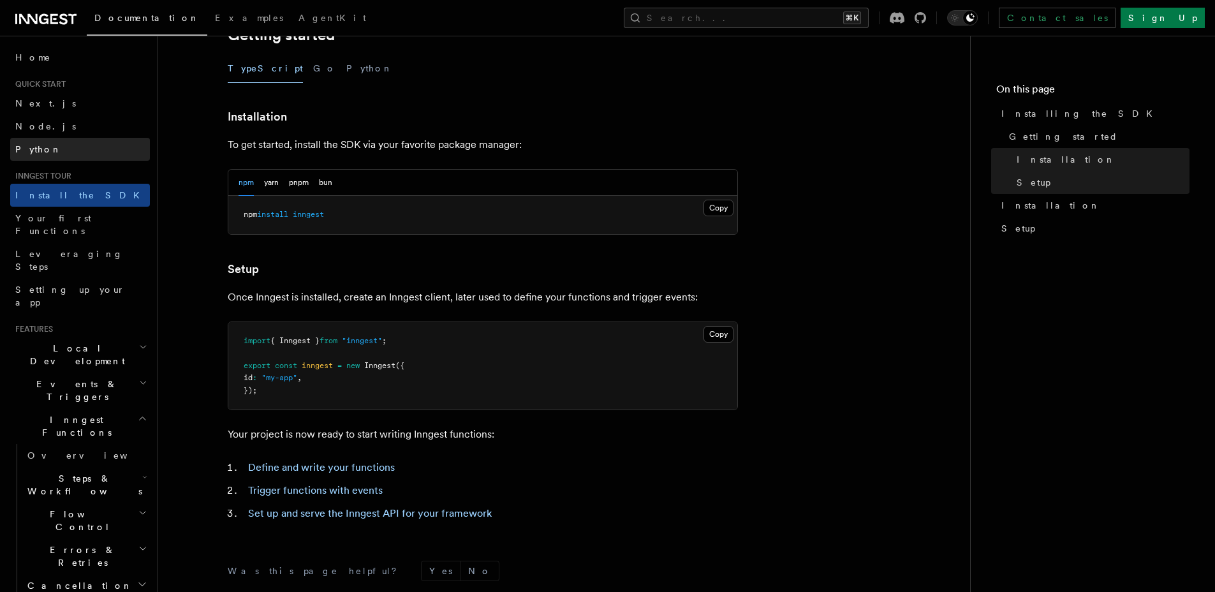
scroll to position [278, 0]
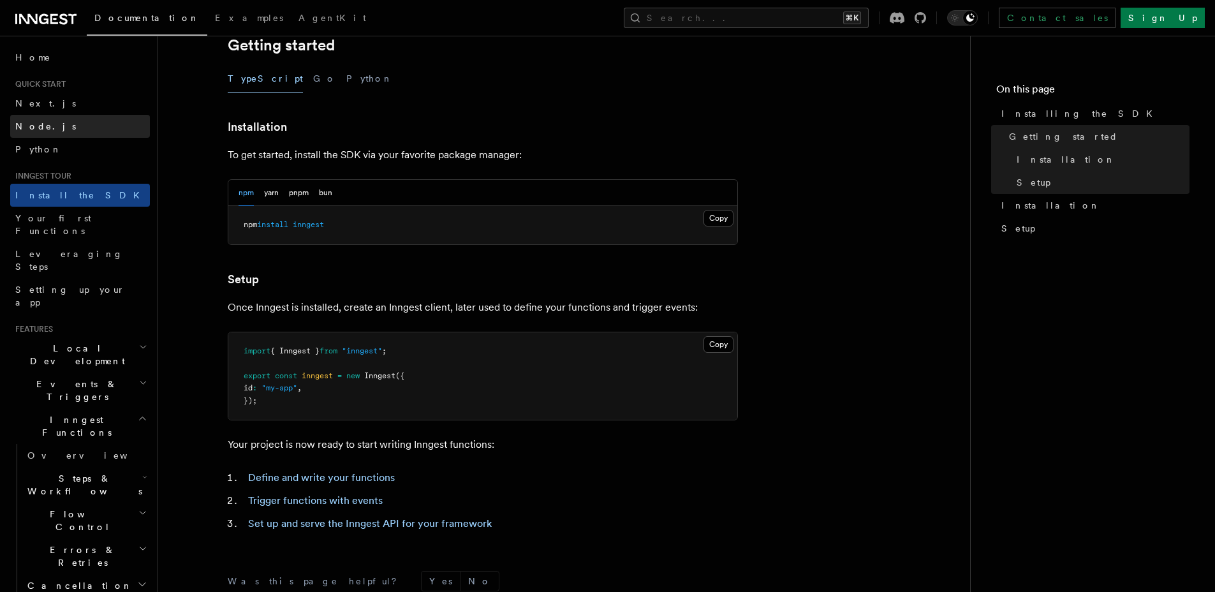
click at [22, 125] on span "Node.js" at bounding box center [45, 126] width 61 height 10
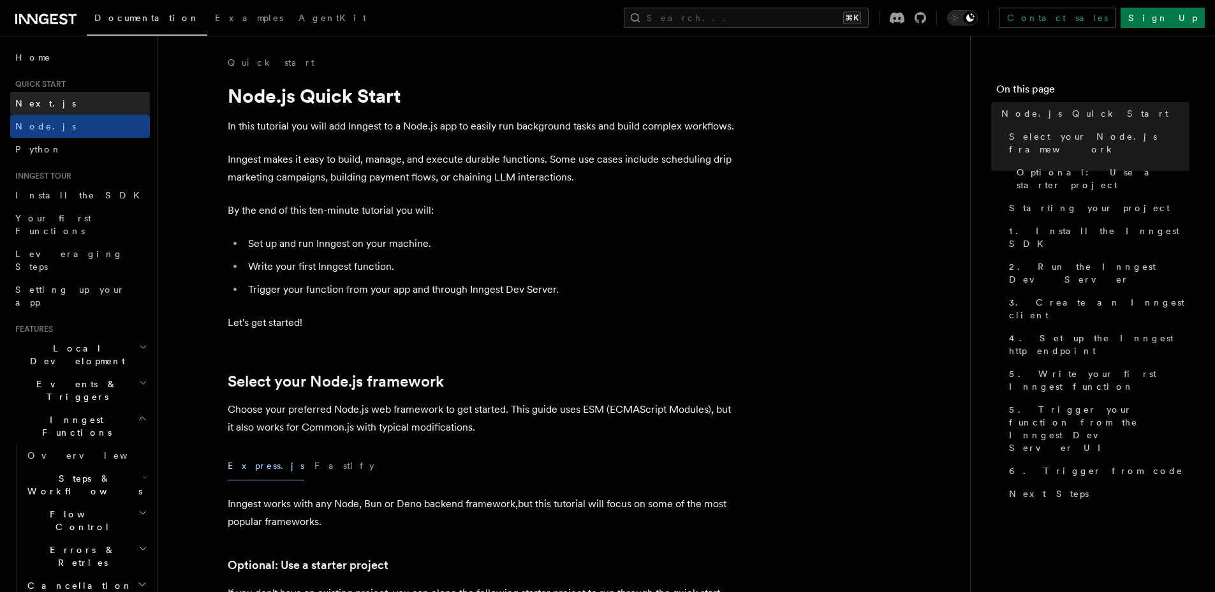
click at [34, 103] on span "Next.js" at bounding box center [45, 103] width 61 height 10
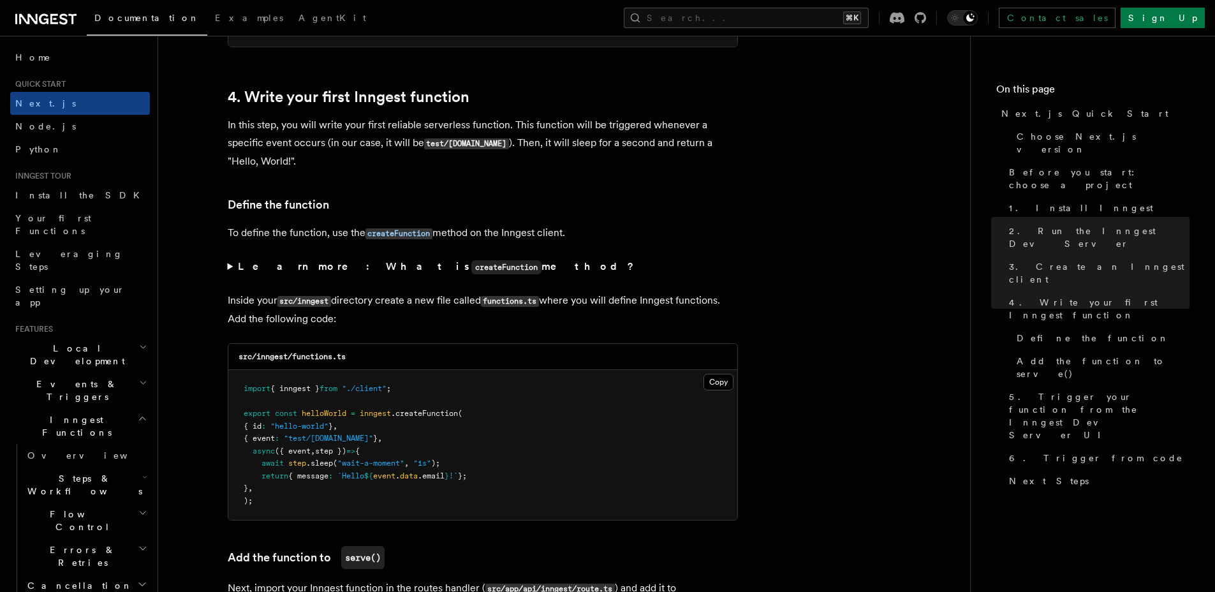
scroll to position [2413, 0]
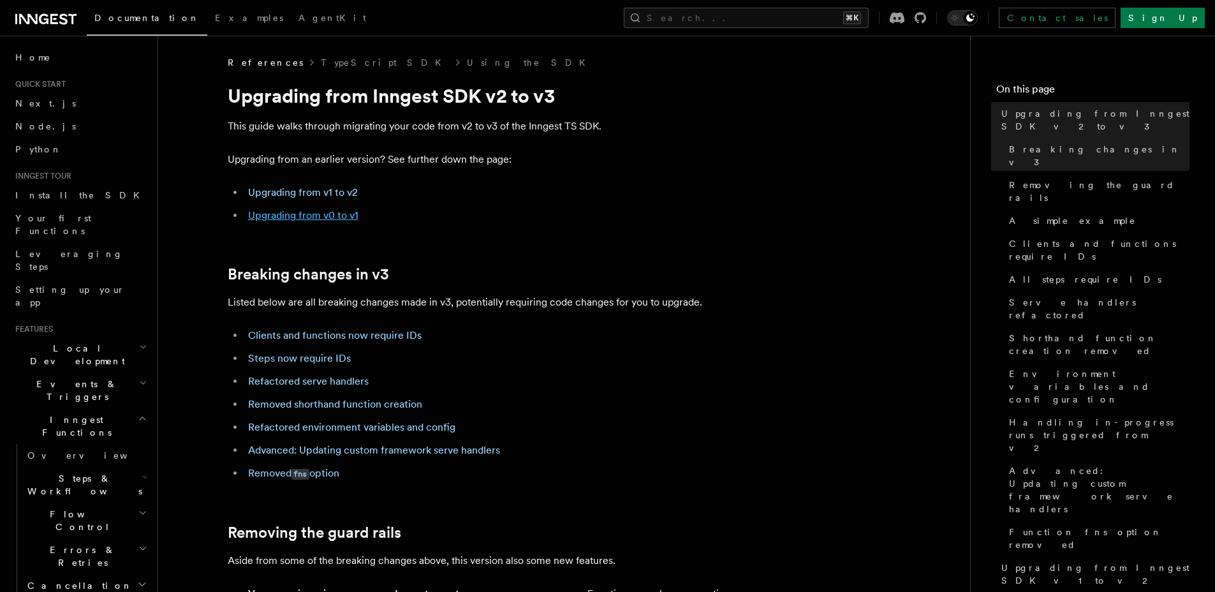
drag, startPoint x: 306, startPoint y: 224, endPoint x: 307, endPoint y: 215, distance: 9.0
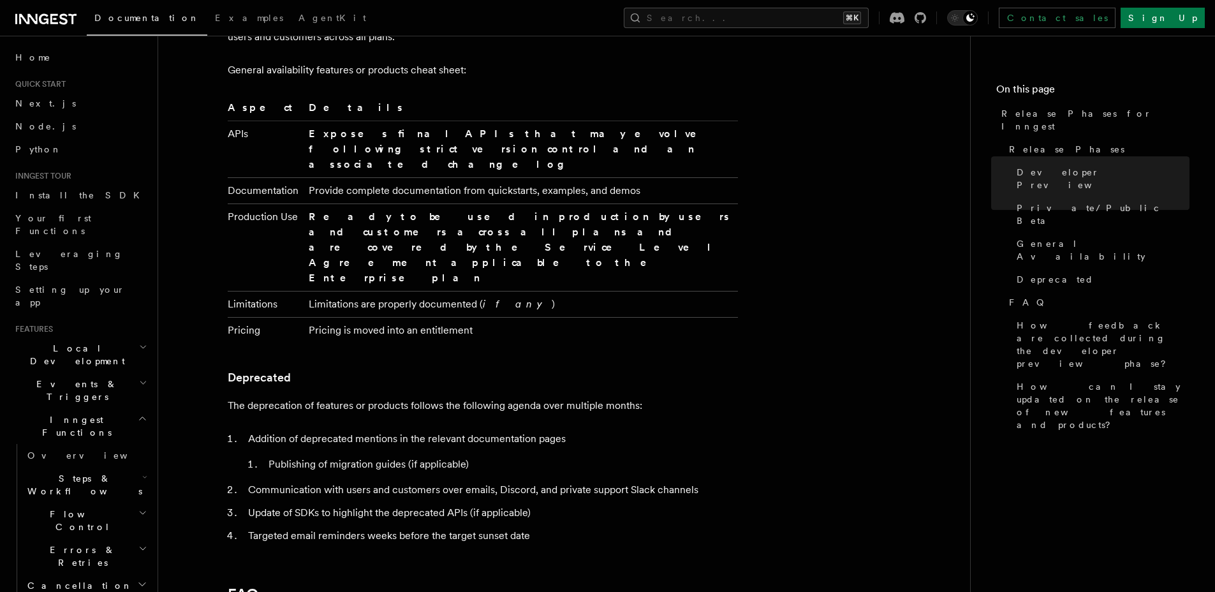
scroll to position [1972, 0]
